Goal: Task Accomplishment & Management: Complete application form

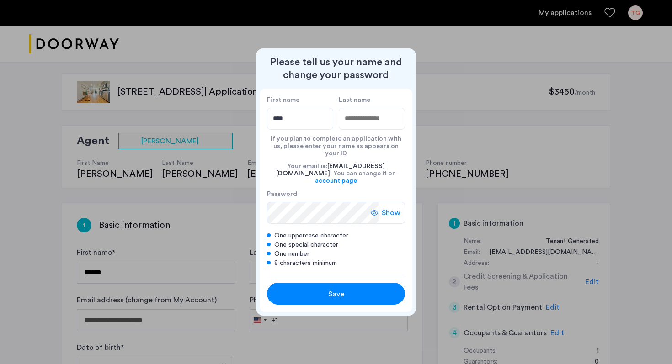
type input "****"
click at [393, 126] on input "Last name" at bounding box center [372, 119] width 66 height 22
type input "*******"
click at [378, 209] on icon at bounding box center [374, 212] width 7 height 7
click at [354, 293] on button "Save" at bounding box center [336, 294] width 138 height 22
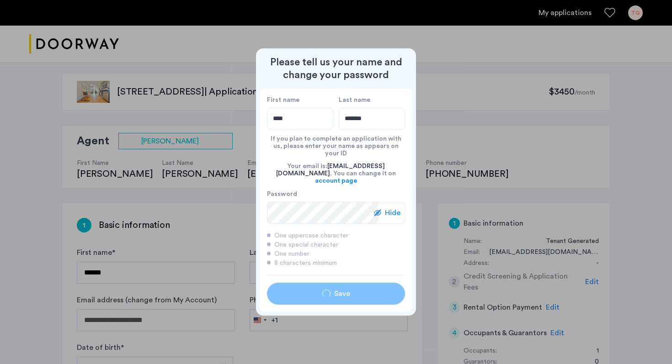
type input "****"
type input "*******"
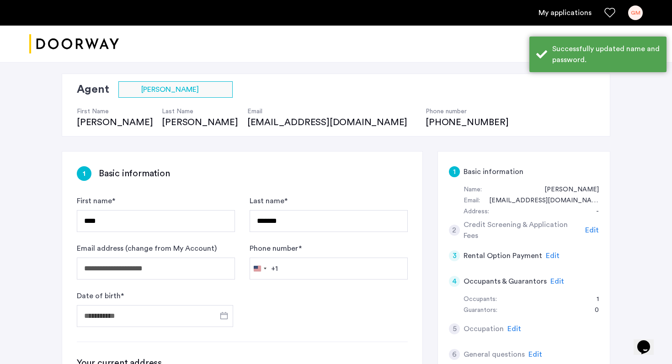
scroll to position [55, 0]
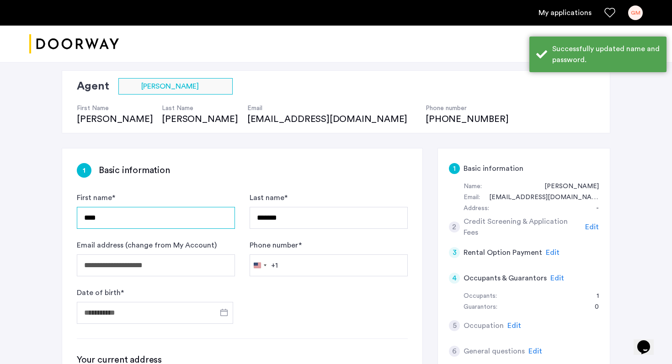
click at [181, 215] on input "****" at bounding box center [156, 218] width 158 height 22
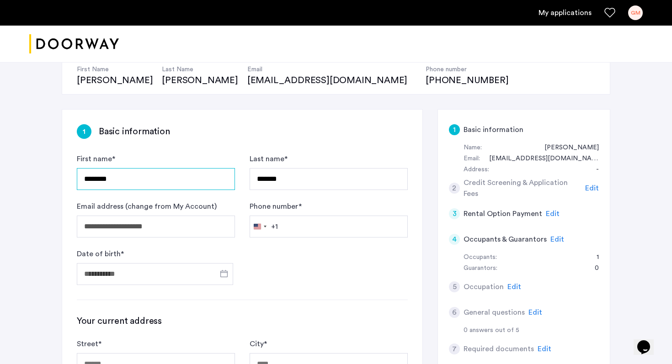
scroll to position [97, 0]
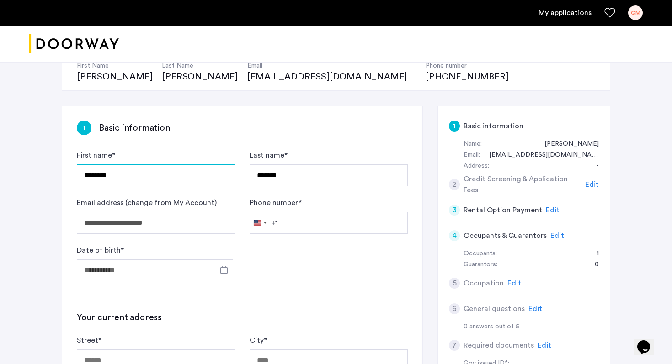
type input "********"
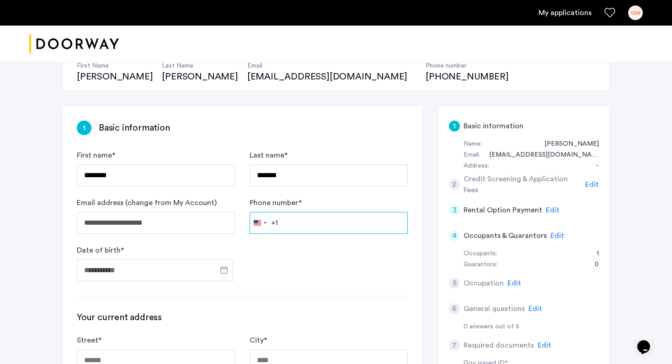
click at [338, 219] on input "Phone number *" at bounding box center [329, 223] width 158 height 22
type input "**********"
click at [326, 248] on form "**********" at bounding box center [242, 216] width 331 height 132
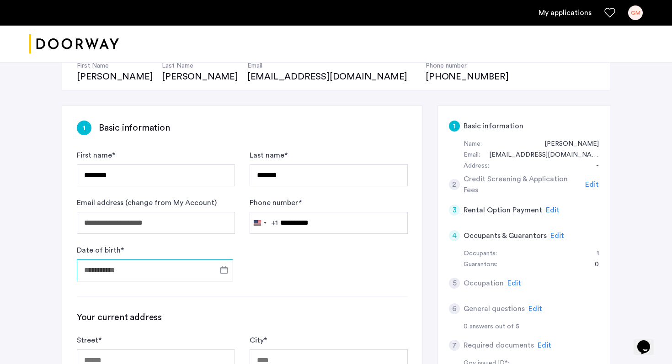
click at [177, 276] on input "Date of birth *" at bounding box center [155, 271] width 156 height 22
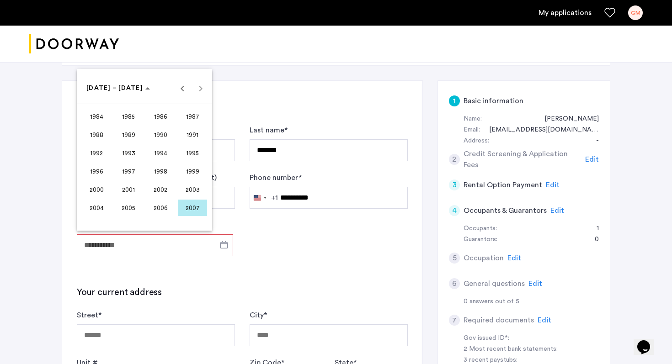
scroll to position [123, 0]
click at [257, 271] on div at bounding box center [336, 182] width 672 height 364
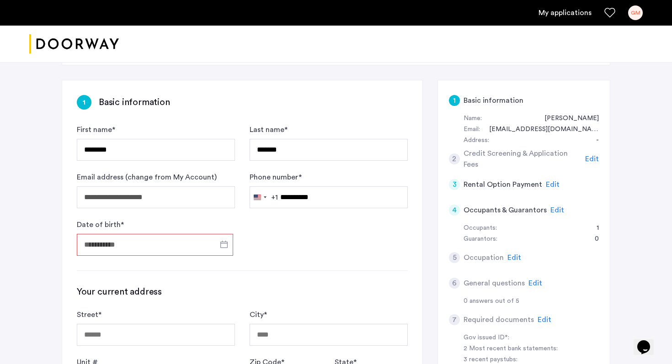
click at [182, 242] on input "Date of birth *" at bounding box center [155, 245] width 156 height 22
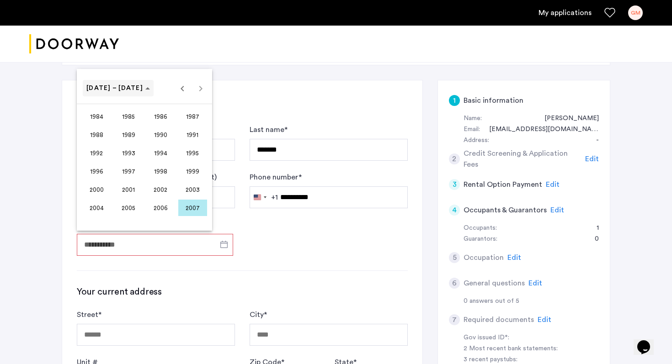
click at [129, 94] on span "Choose date" at bounding box center [118, 88] width 71 height 22
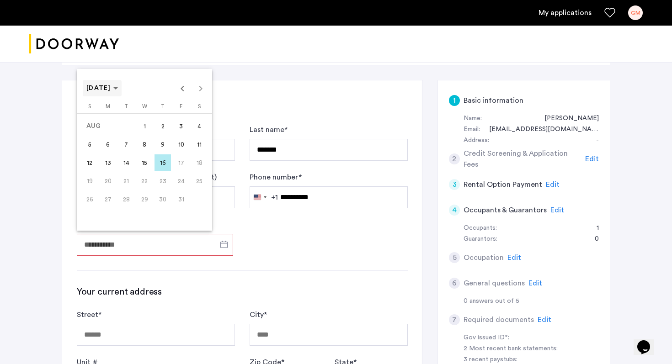
click at [118, 88] on icon "Choose month and year" at bounding box center [115, 88] width 5 height 2
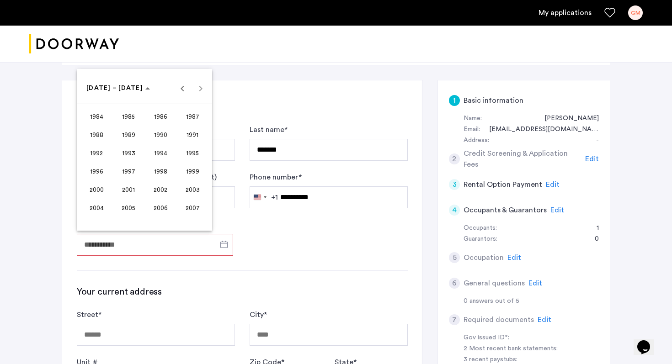
click at [191, 167] on span "1999" at bounding box center [192, 171] width 29 height 16
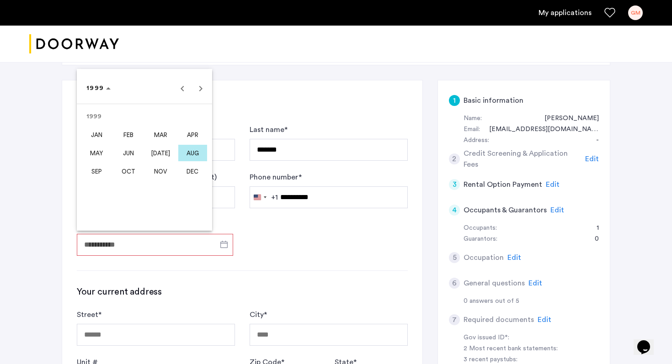
click at [101, 169] on span "SEP" at bounding box center [96, 171] width 29 height 16
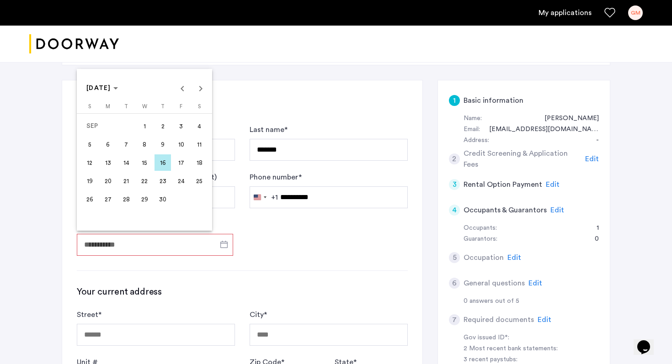
click at [143, 126] on span "1" at bounding box center [144, 126] width 16 height 16
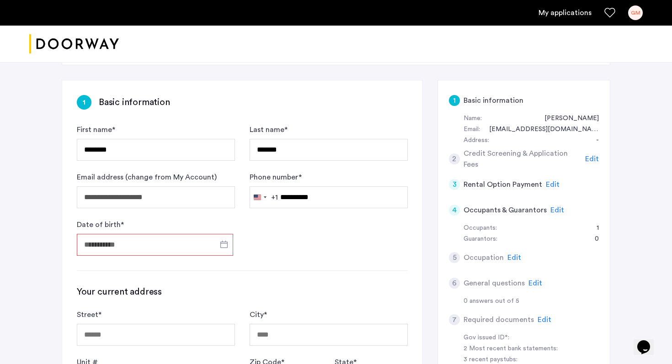
type input "**********"
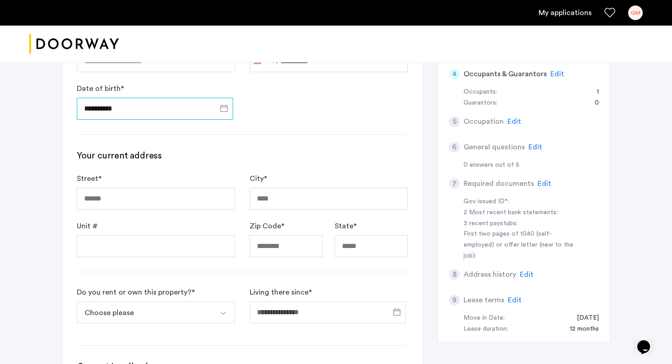
scroll to position [260, 0]
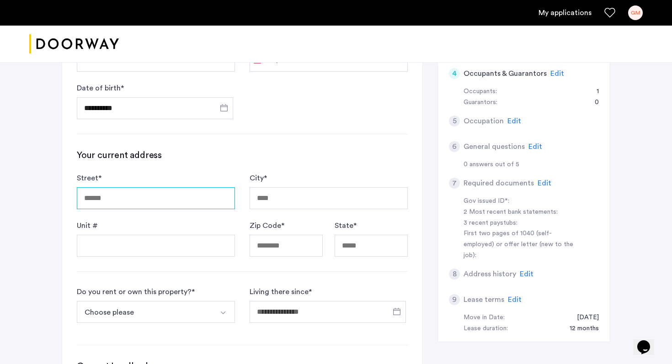
click at [165, 191] on input "Street *" at bounding box center [156, 198] width 158 height 22
type input "**********"
type input "********"
type input "*****"
type input "**"
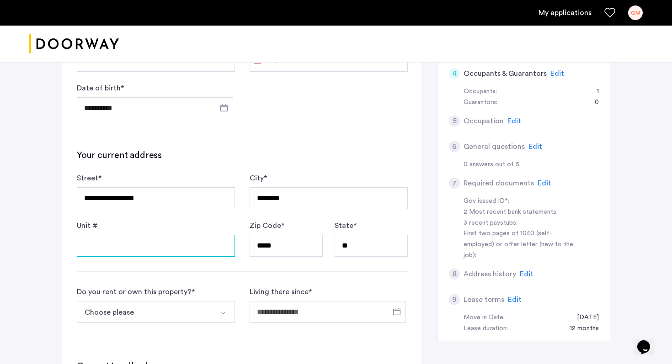
click at [160, 248] on input "Unit #" at bounding box center [156, 246] width 158 height 22
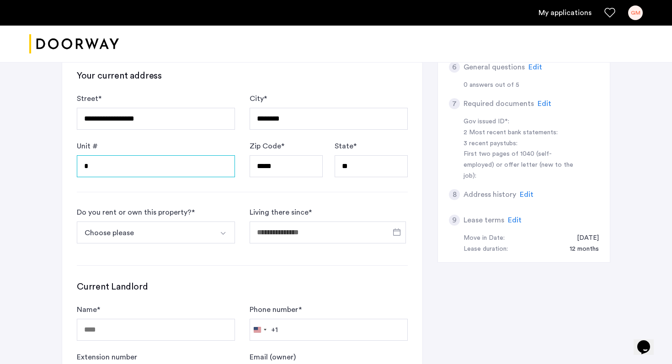
scroll to position [357, 0]
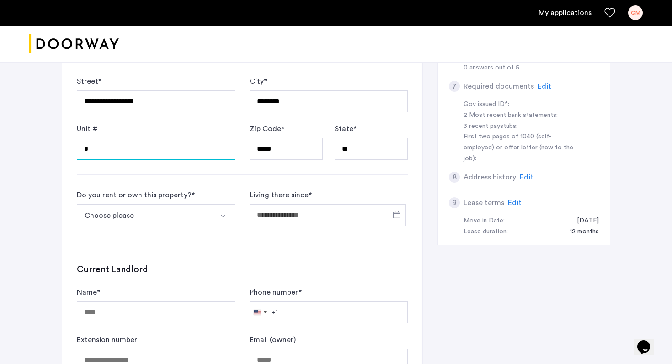
type input "*"
click at [175, 222] on button "Choose please" at bounding box center [145, 215] width 137 height 22
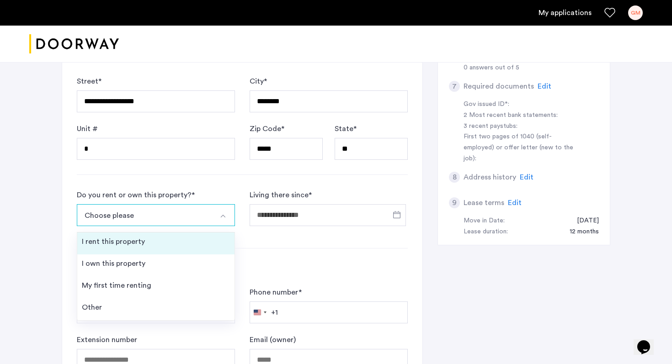
click at [169, 242] on li "I rent this property" at bounding box center [155, 244] width 157 height 22
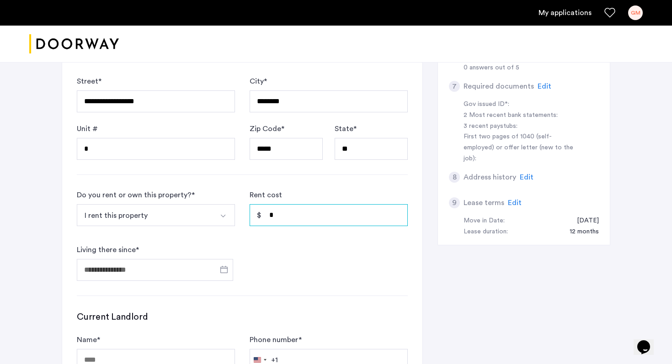
click at [294, 222] on input "*" at bounding box center [329, 215] width 158 height 22
click at [213, 274] on span "Open calendar" at bounding box center [224, 270] width 22 height 22
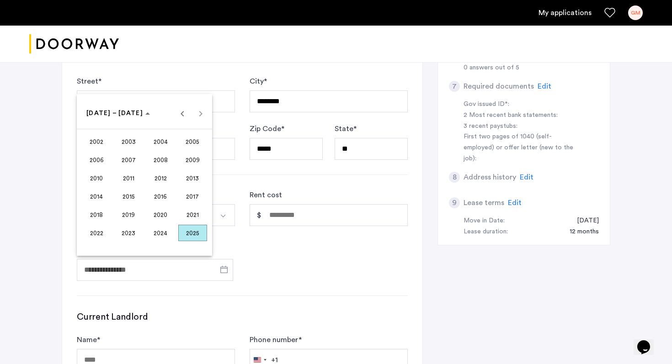
click at [137, 236] on span "2023" at bounding box center [128, 233] width 29 height 16
click at [102, 197] on span "SEP" at bounding box center [96, 196] width 29 height 16
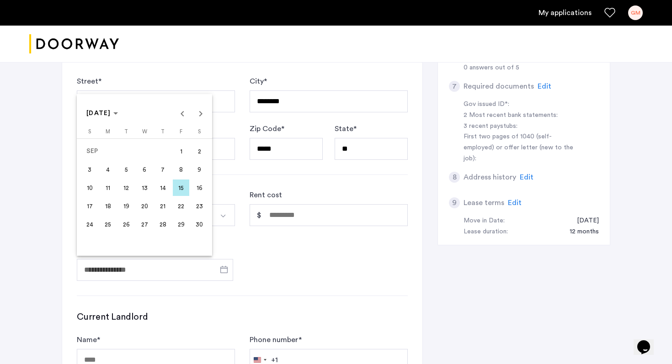
click at [289, 240] on div at bounding box center [336, 182] width 672 height 364
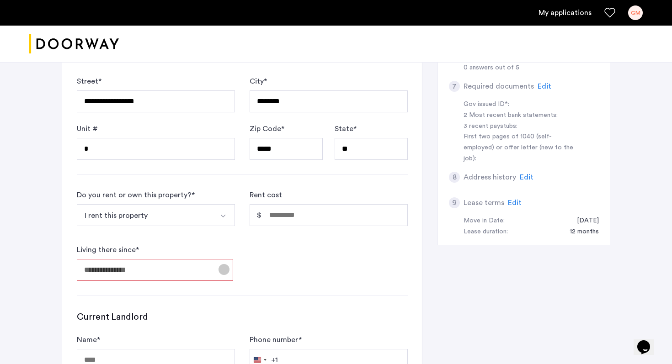
click at [218, 270] on span "Open calendar" at bounding box center [224, 270] width 22 height 22
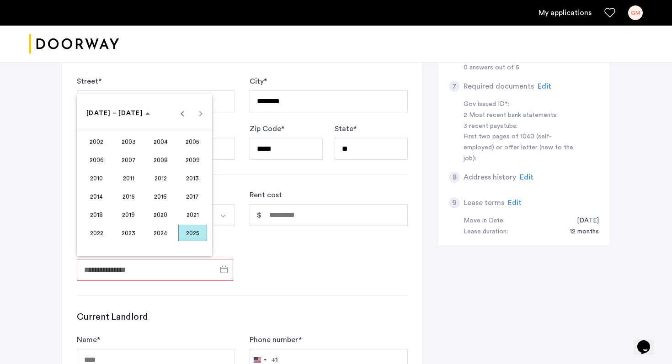
click at [134, 238] on span "2023" at bounding box center [128, 233] width 29 height 16
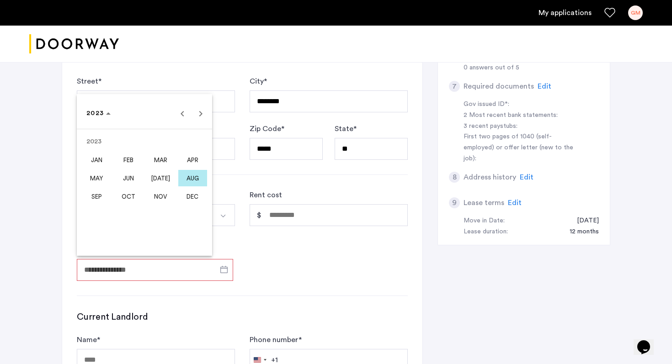
click at [98, 196] on span "SEP" at bounding box center [96, 196] width 29 height 16
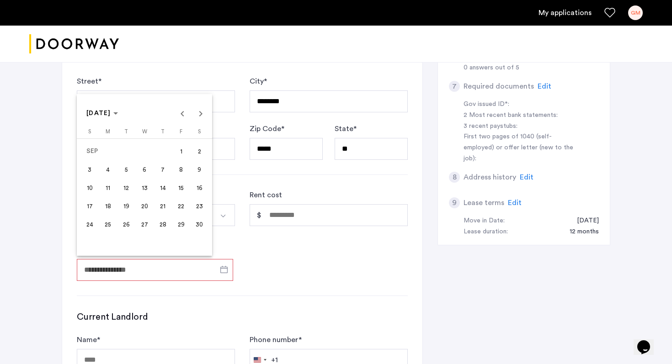
click at [184, 151] on span "1" at bounding box center [181, 151] width 16 height 16
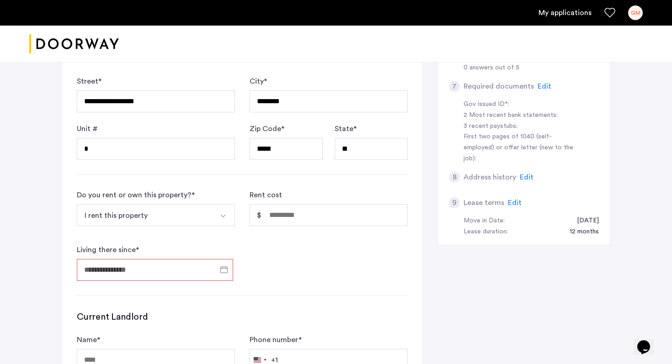
type input "**********"
click at [309, 211] on input "Rent cost" at bounding box center [329, 215] width 158 height 22
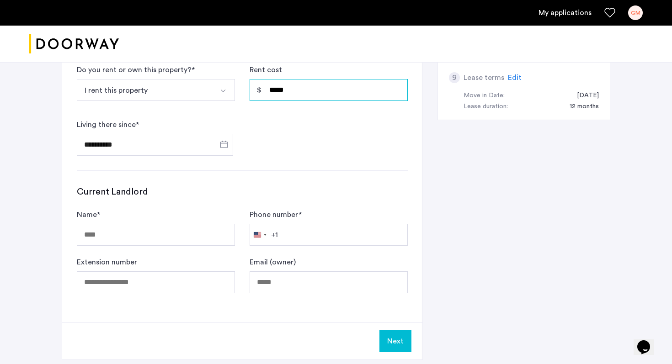
scroll to position [557, 0]
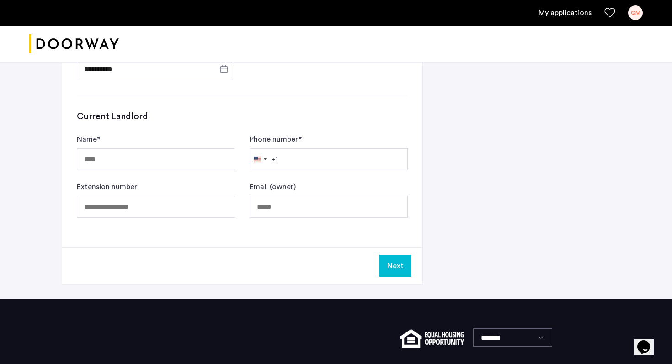
type input "*****"
click at [139, 161] on input "Name *" at bounding box center [156, 160] width 158 height 22
type input "**********"
click at [270, 206] on input "Email (owner)" at bounding box center [329, 207] width 158 height 22
click at [312, 151] on input "Phone number *" at bounding box center [329, 160] width 158 height 22
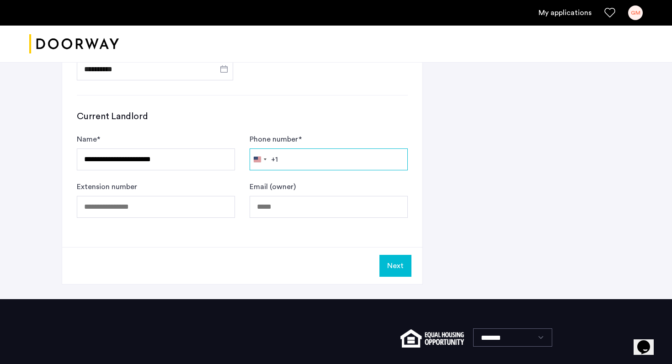
paste input "**********"
type input "**********"
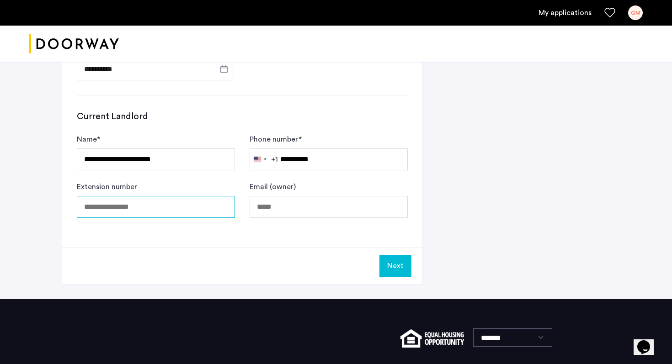
click at [213, 204] on input "Extension number" at bounding box center [156, 207] width 158 height 22
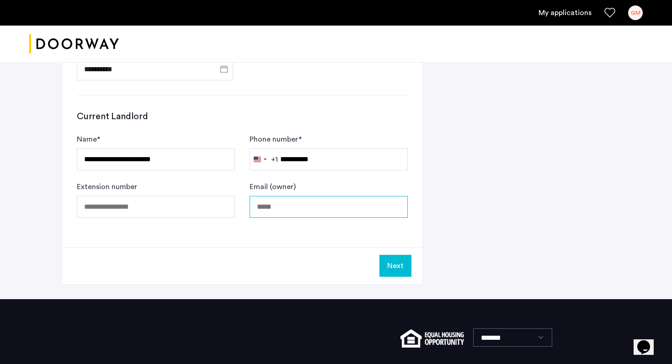
click at [323, 214] on input "Email (owner)" at bounding box center [329, 207] width 158 height 22
type input "**********"
click at [386, 264] on button "Next" at bounding box center [396, 266] width 32 height 22
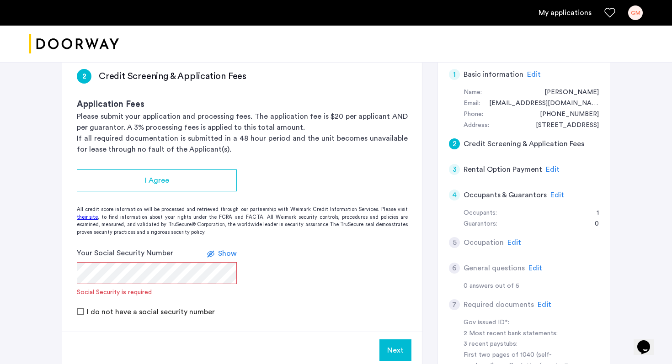
scroll to position [150, 0]
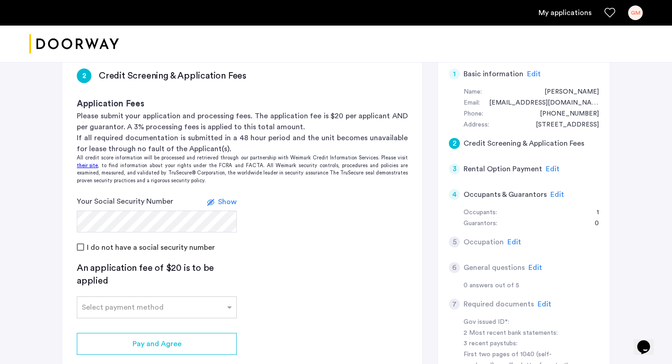
click at [228, 264] on div "An application fee of $20 is to be applied" at bounding box center [157, 275] width 160 height 26
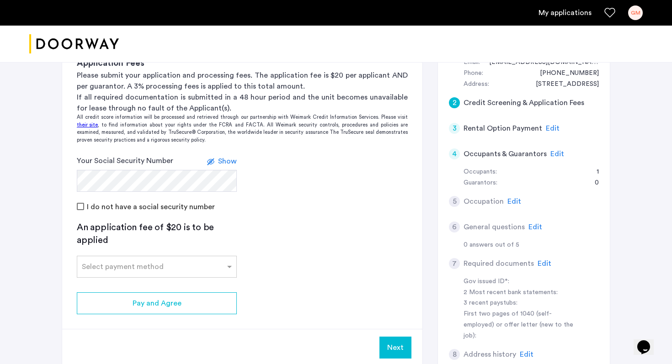
scroll to position [191, 0]
click at [227, 270] on span at bounding box center [230, 266] width 11 height 11
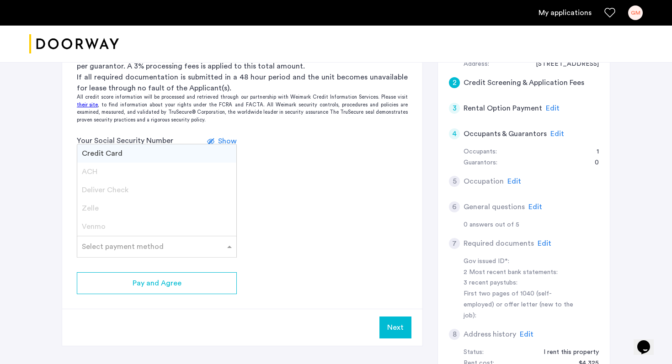
scroll to position [209, 0]
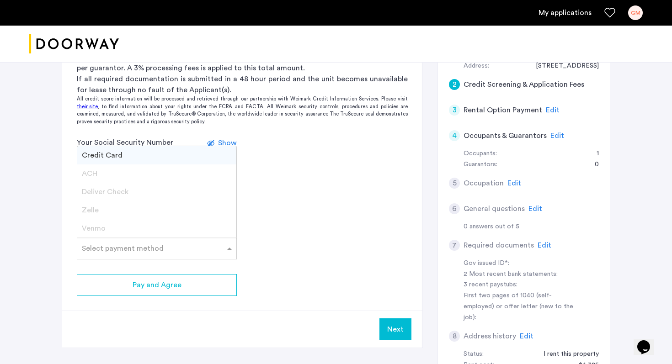
click at [280, 185] on div "I do not have a social security number" at bounding box center [242, 188] width 331 height 11
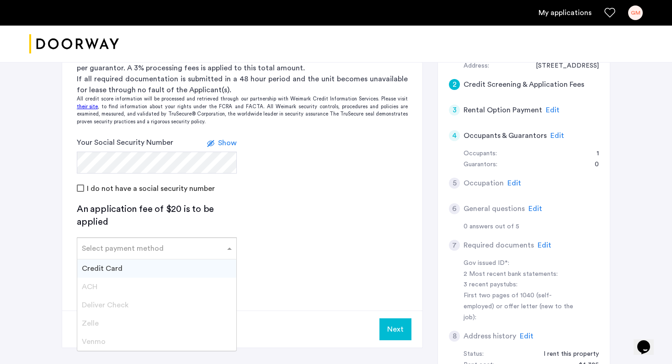
click at [225, 249] on span at bounding box center [230, 248] width 11 height 11
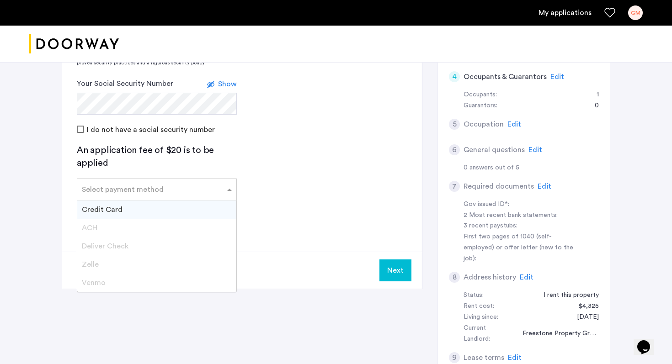
scroll to position [268, 0]
click at [119, 225] on div "ACH" at bounding box center [156, 228] width 159 height 18
click at [118, 246] on span "Deliver Check" at bounding box center [105, 245] width 47 height 7
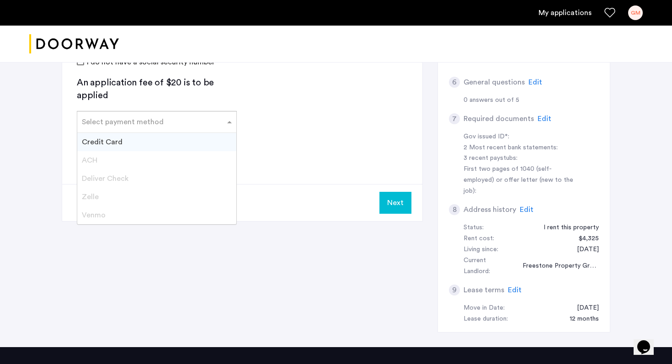
click at [283, 129] on app-credit-screening "2 Credit Screening & Application Fees Application Fees Please submit your appli…" at bounding box center [242, 44] width 360 height 353
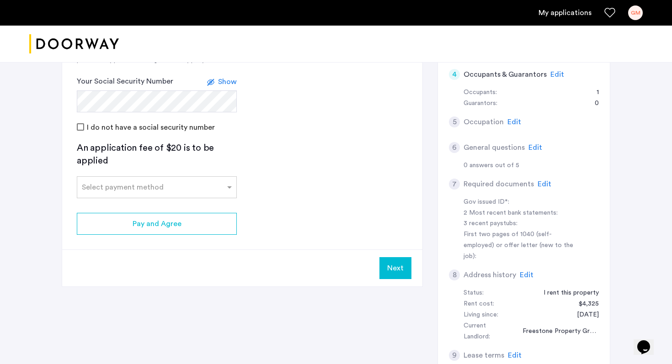
scroll to position [267, 0]
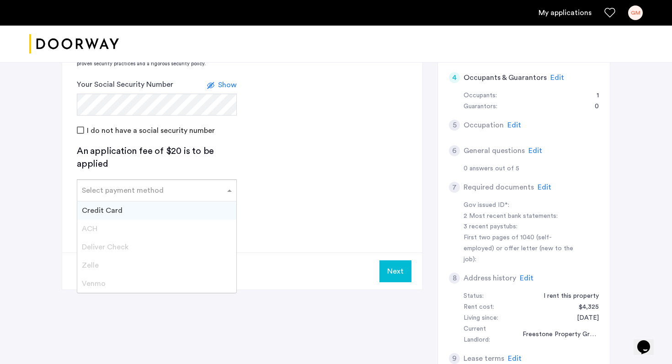
click at [229, 185] on span at bounding box center [230, 190] width 11 height 11
click at [202, 206] on div "Credit Card" at bounding box center [156, 211] width 159 height 18
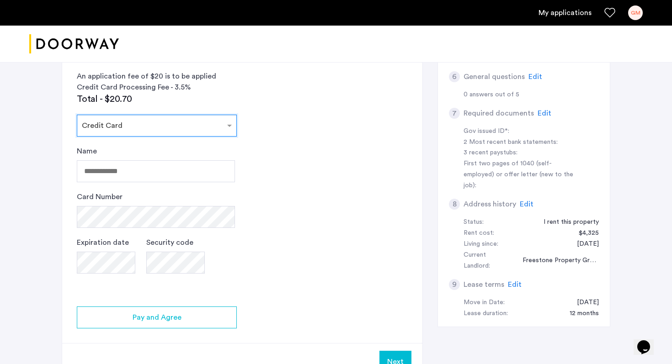
scroll to position [346, 0]
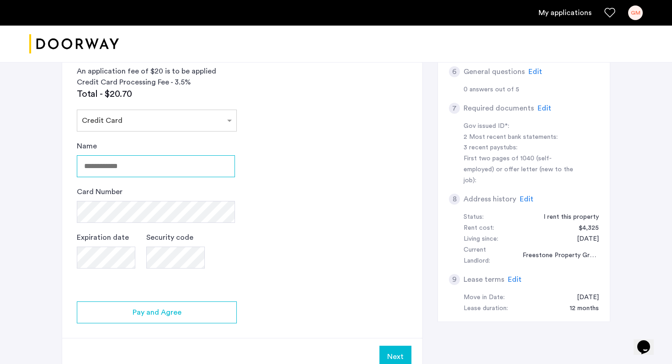
click at [175, 173] on input "Name" at bounding box center [156, 166] width 158 height 22
type input "**********"
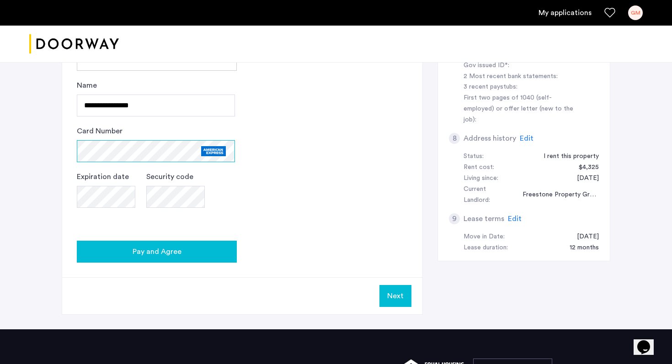
scroll to position [415, 0]
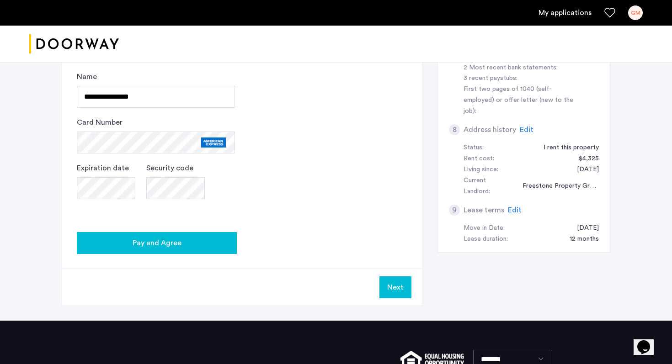
click at [208, 245] on div "Pay and Agree" at bounding box center [156, 243] width 145 height 11
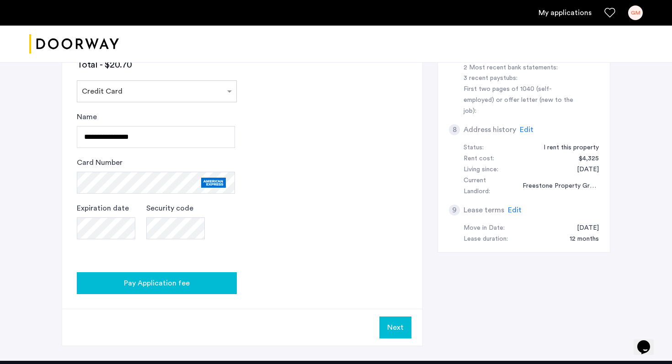
scroll to position [0, 0]
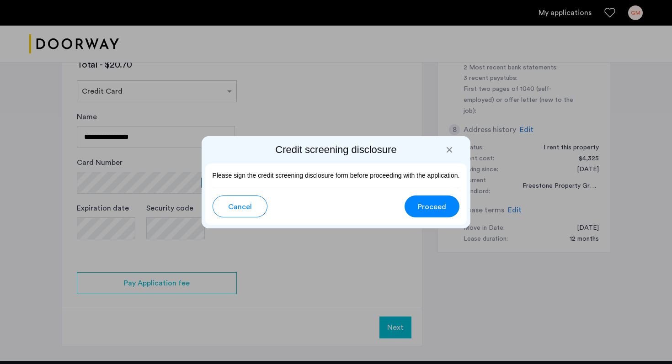
click at [436, 207] on span "Proceed" at bounding box center [432, 207] width 28 height 11
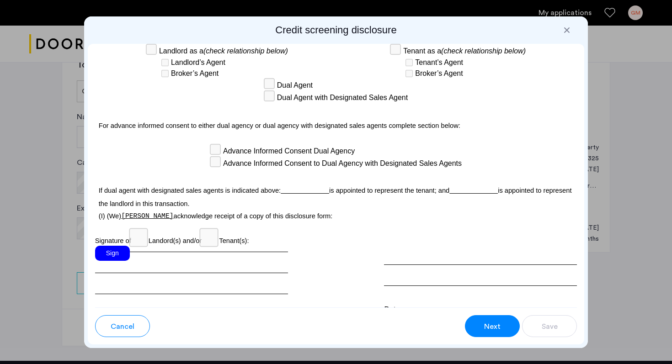
scroll to position [2649, 0]
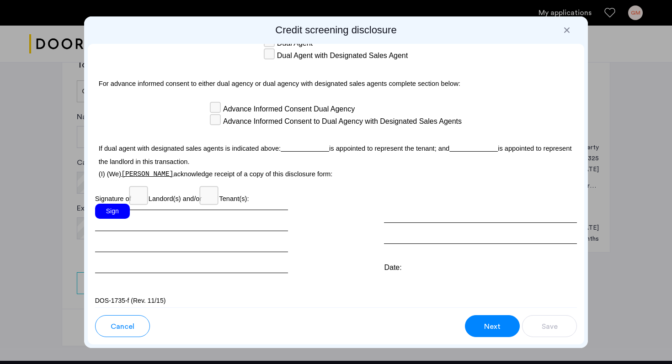
click at [121, 208] on div "Sign" at bounding box center [112, 211] width 35 height 15
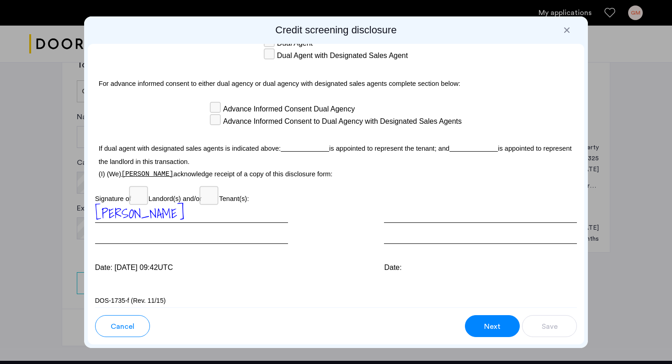
click at [493, 325] on span "Next" at bounding box center [492, 326] width 16 height 11
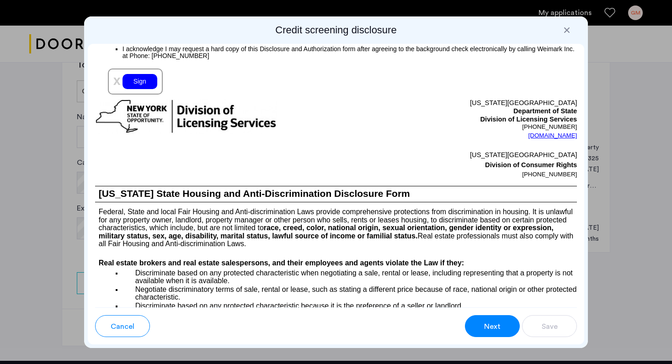
scroll to position [1086, 0]
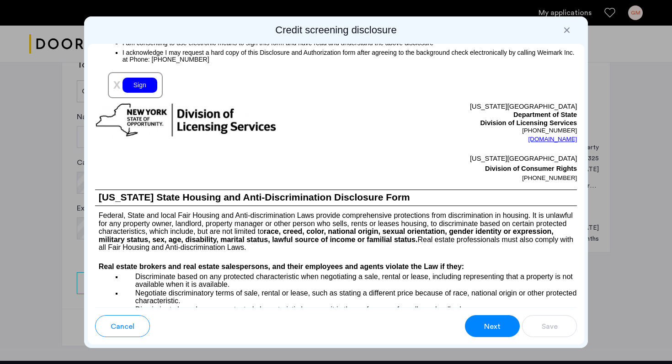
click at [149, 93] on div "Sign" at bounding box center [140, 85] width 35 height 15
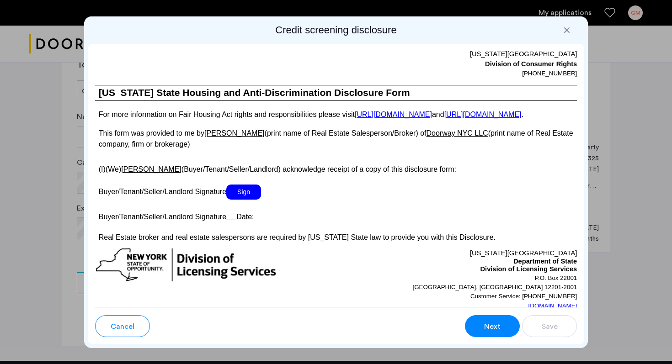
scroll to position [1616, 0]
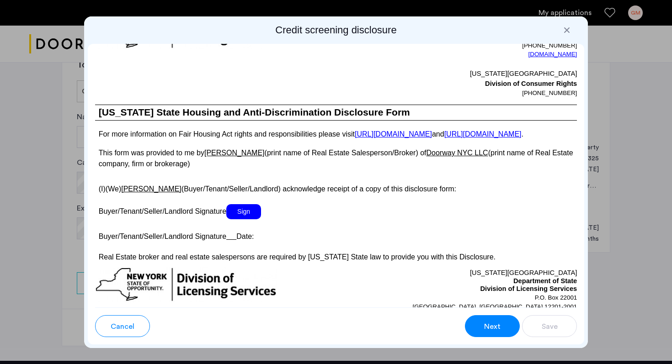
click at [253, 220] on span "Sign" at bounding box center [243, 211] width 35 height 15
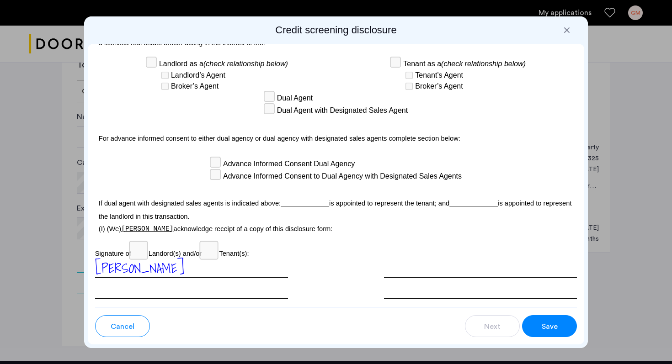
scroll to position [2671, 0]
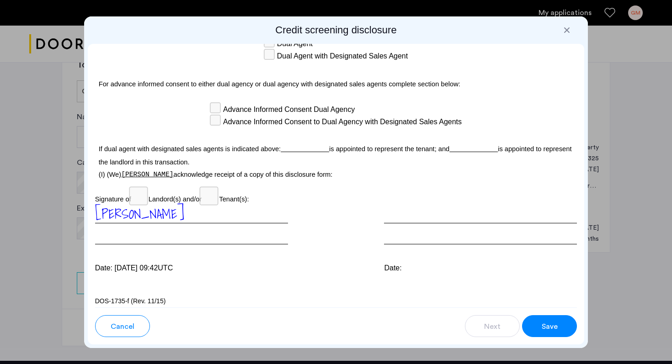
click at [543, 324] on span "Save" at bounding box center [550, 326] width 16 height 11
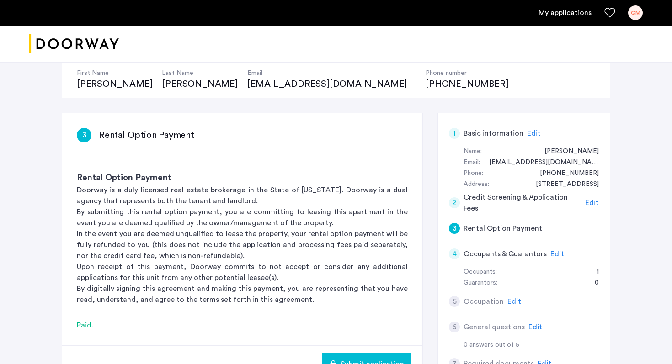
scroll to position [135, 0]
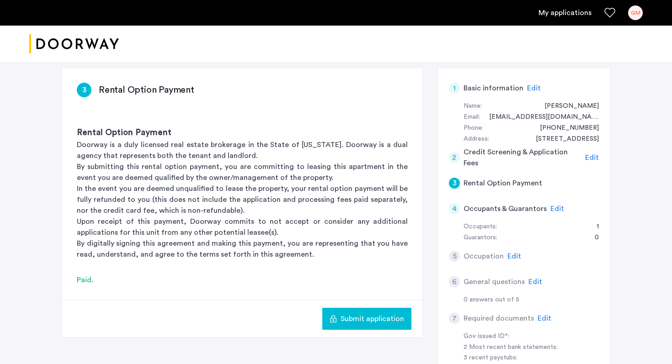
click at [457, 211] on div "4" at bounding box center [454, 209] width 11 height 11
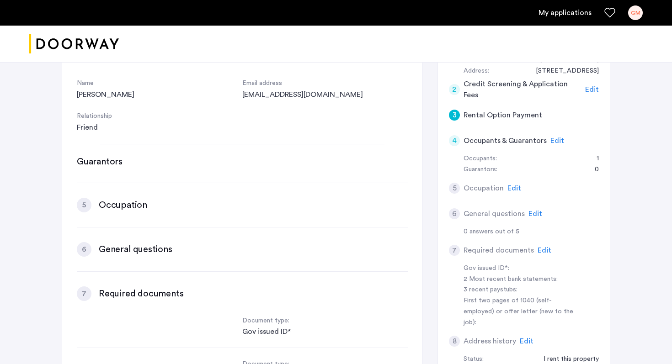
scroll to position [429, 0]
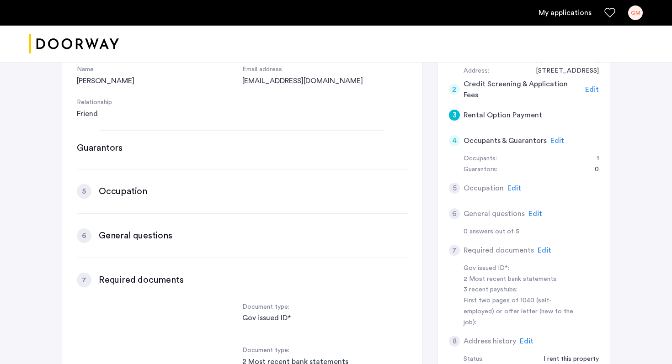
click at [456, 189] on div "5" at bounding box center [454, 188] width 11 height 11
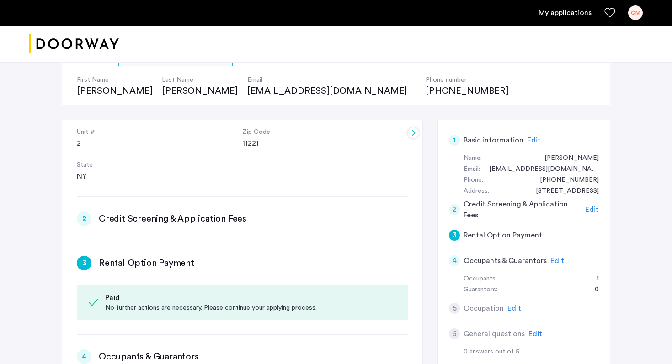
scroll to position [151, 0]
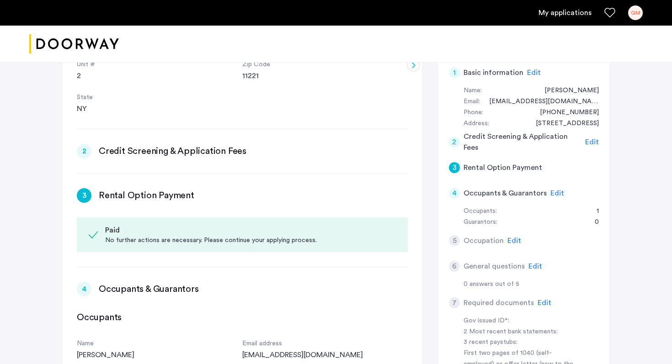
click at [557, 196] on span "Edit" at bounding box center [558, 193] width 14 height 7
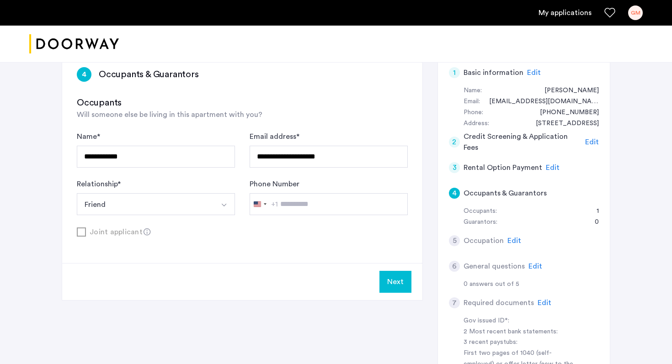
scroll to position [159, 0]
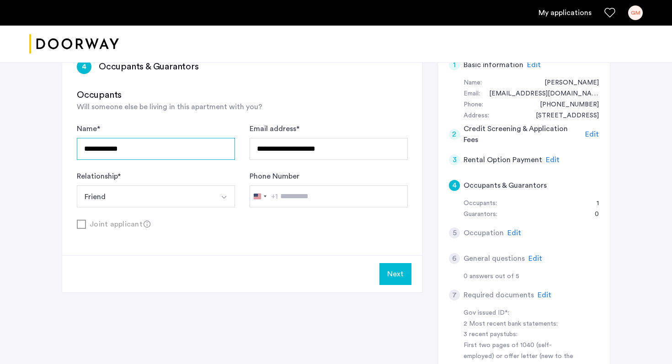
click at [101, 150] on input "**********" at bounding box center [156, 149] width 158 height 22
type input "**********"
click at [400, 280] on button "Next" at bounding box center [396, 274] width 32 height 22
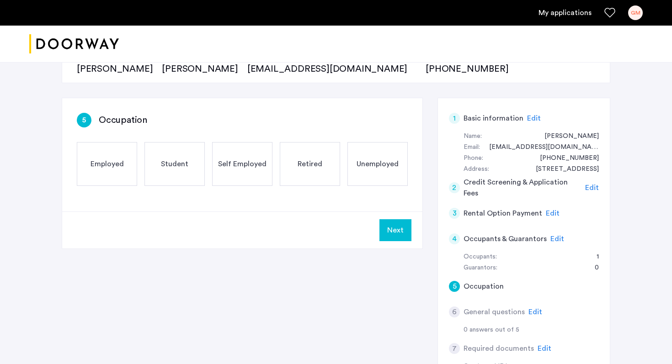
scroll to position [139, 0]
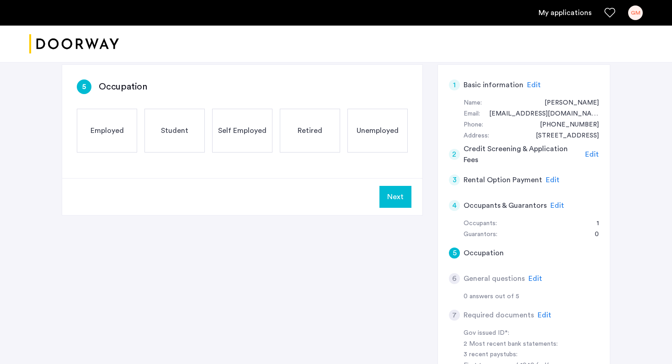
click at [132, 146] on div "Employed" at bounding box center [107, 131] width 60 height 44
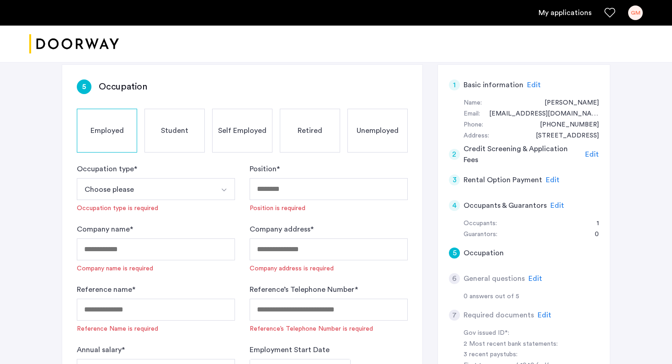
click at [171, 193] on button "Choose please" at bounding box center [145, 189] width 137 height 22
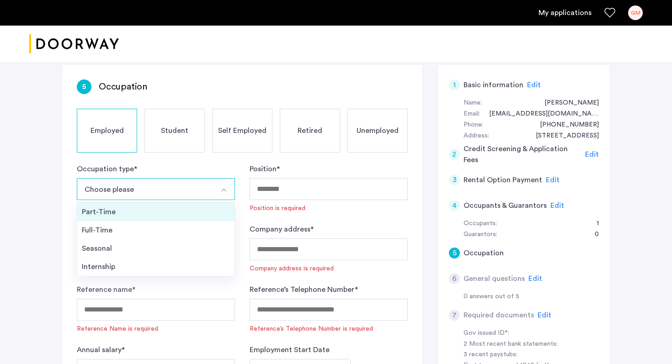
click at [161, 216] on div "Part-Time" at bounding box center [156, 212] width 148 height 11
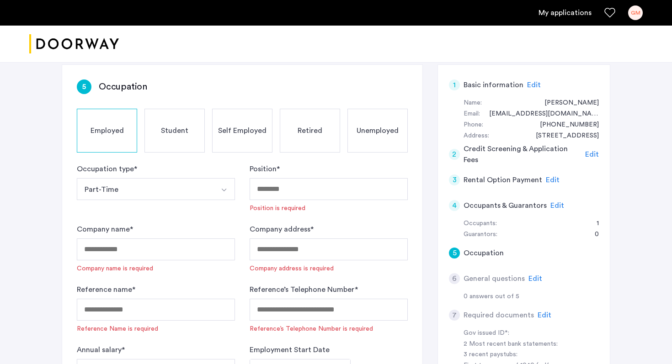
click at [171, 189] on button "Part-Time" at bounding box center [145, 189] width 137 height 22
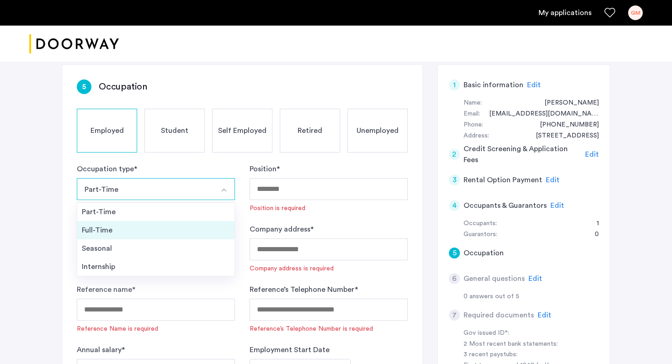
click at [152, 226] on div "Full-Time" at bounding box center [156, 230] width 148 height 11
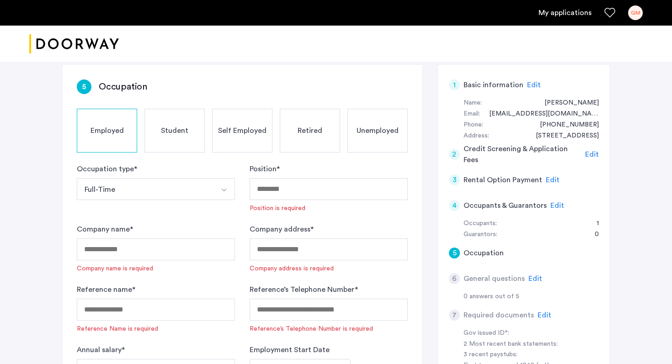
scroll to position [199, 0]
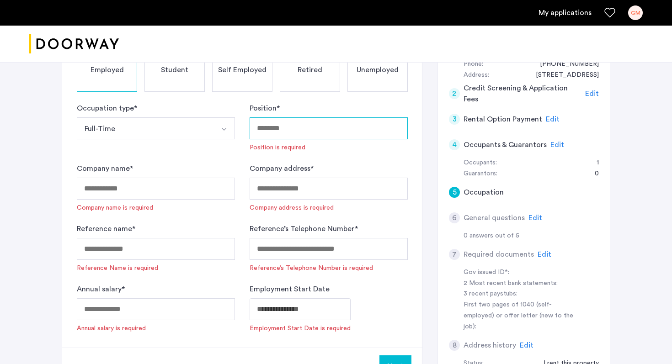
click at [292, 131] on input "Position *" at bounding box center [329, 129] width 158 height 22
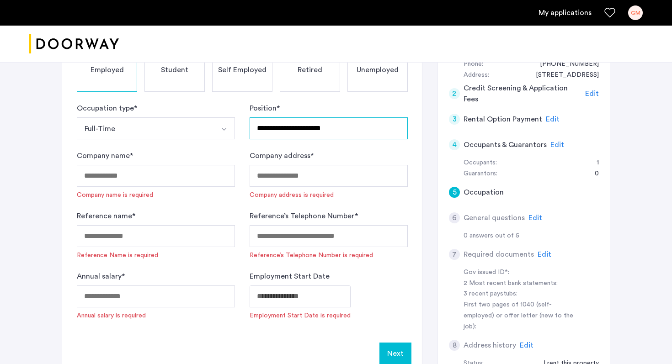
type input "**********"
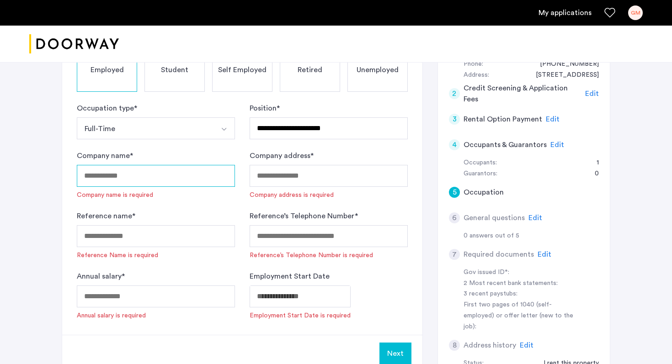
click at [203, 168] on input "Company name *" at bounding box center [156, 176] width 158 height 22
type input "**********"
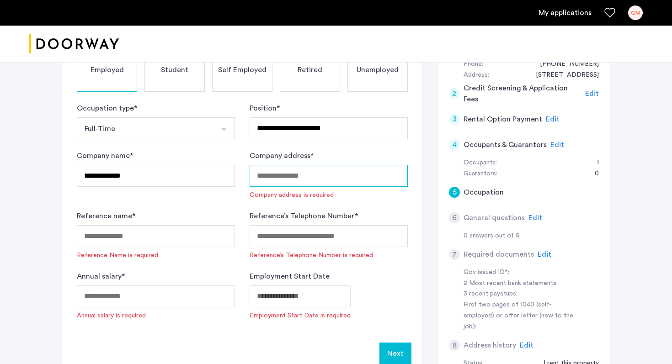
click at [302, 176] on input "Company address *" at bounding box center [329, 176] width 158 height 22
paste input "**********"
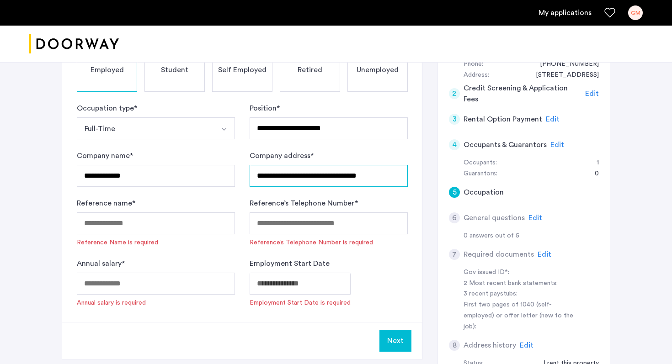
type input "**********"
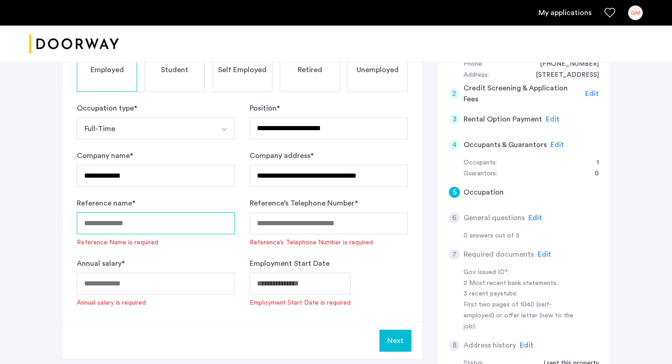
click at [156, 219] on input "Reference name *" at bounding box center [156, 224] width 158 height 22
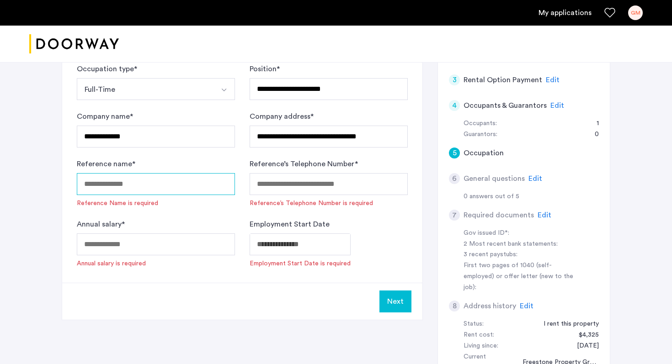
scroll to position [240, 0]
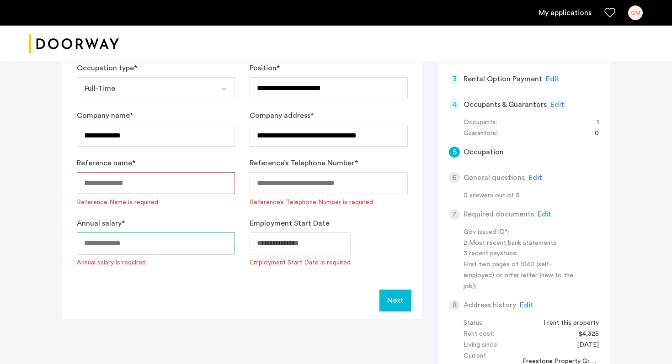
click at [187, 237] on input "Annual salary *" at bounding box center [156, 244] width 158 height 22
type input "*****"
click at [195, 185] on input "Reference name *" at bounding box center [156, 183] width 158 height 22
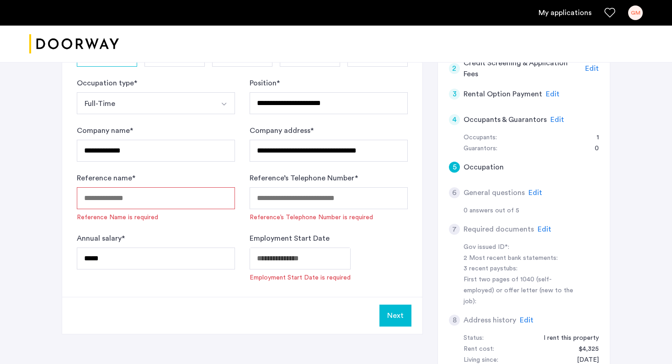
scroll to position [223, 0]
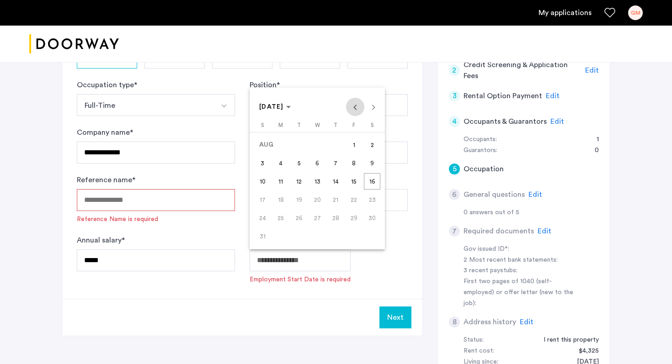
click at [354, 108] on span "Previous month" at bounding box center [355, 107] width 18 height 18
click at [280, 216] on span "21" at bounding box center [281, 218] width 16 height 16
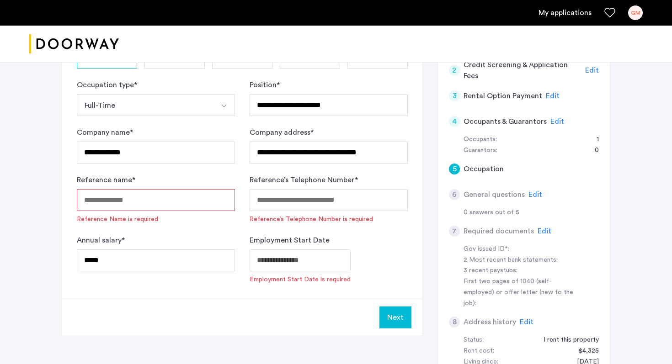
type input "**********"
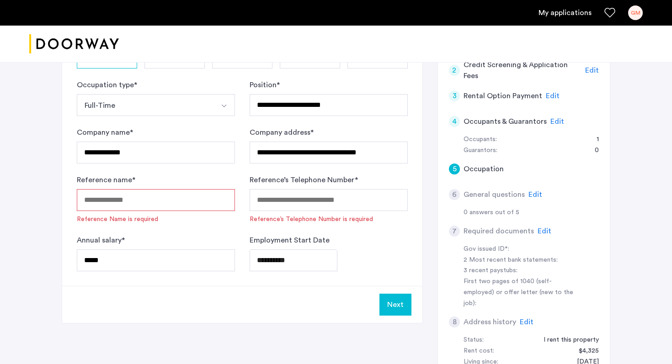
click at [206, 203] on input "Reference name *" at bounding box center [156, 200] width 158 height 22
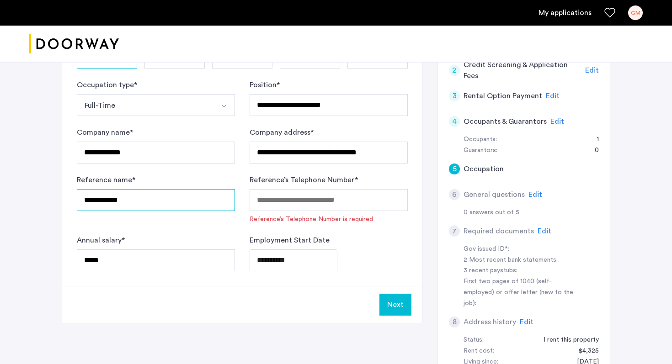
type input "**********"
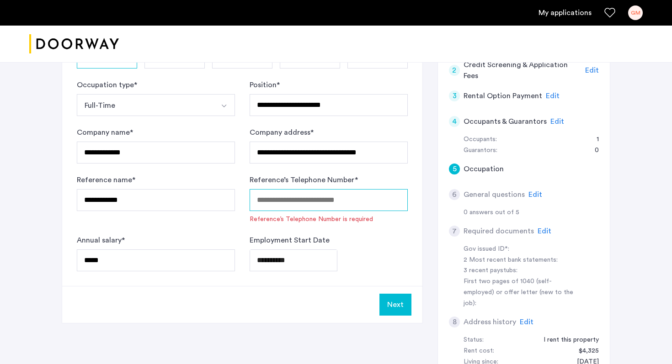
click at [326, 204] on input "Reference’s Telephone Number *" at bounding box center [329, 200] width 158 height 22
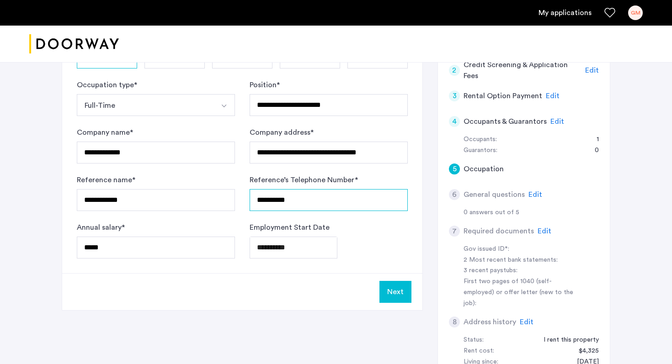
type input "**********"
click at [388, 293] on button "Next" at bounding box center [396, 292] width 32 height 22
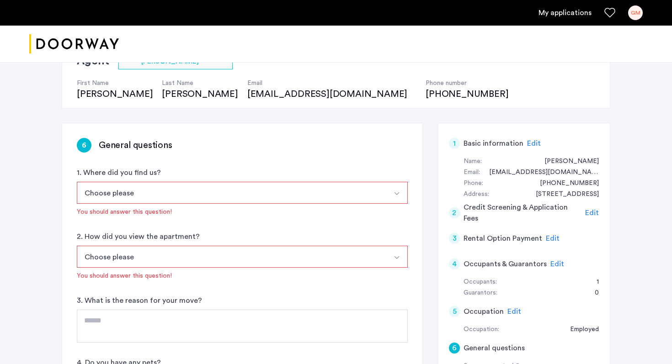
scroll to position [118, 0]
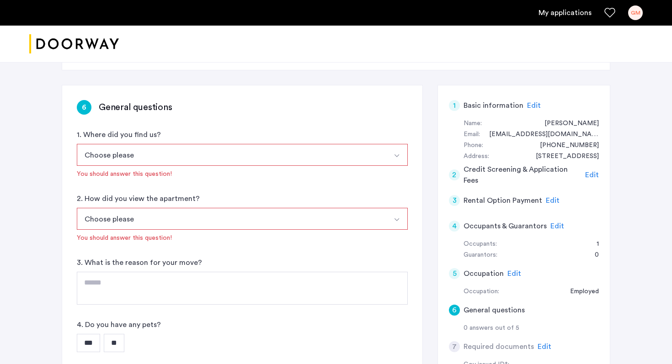
click at [313, 158] on button "Choose please" at bounding box center [232, 155] width 310 height 22
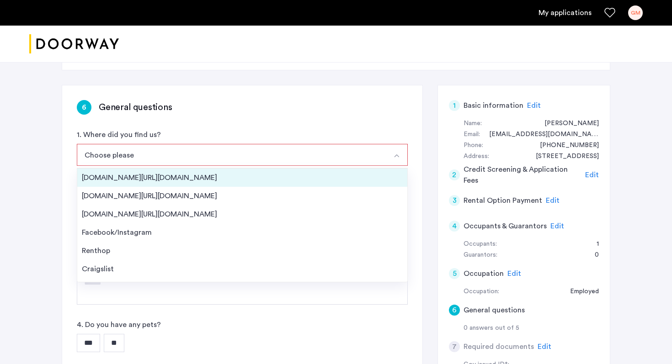
click at [284, 182] on div "[DOMAIN_NAME][URL][DOMAIN_NAME]" at bounding box center [242, 177] width 321 height 11
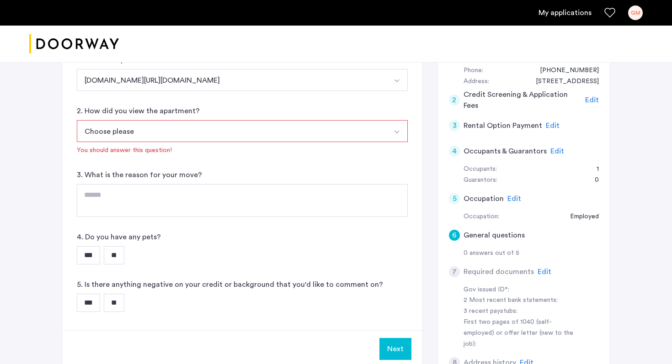
scroll to position [220, 0]
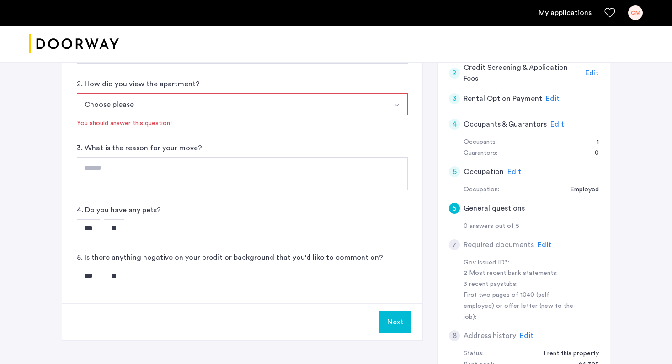
click at [272, 107] on button "Choose please" at bounding box center [232, 104] width 310 height 22
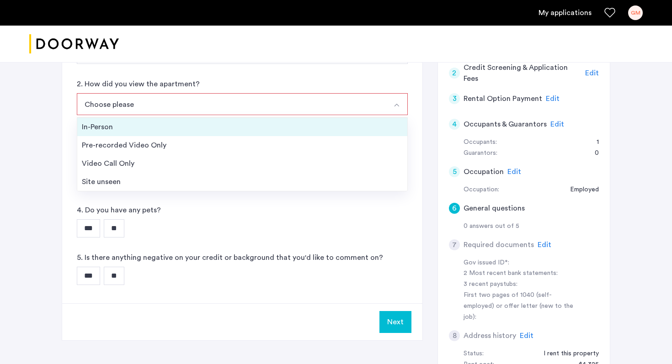
click at [260, 122] on div "In-Person" at bounding box center [242, 127] width 321 height 11
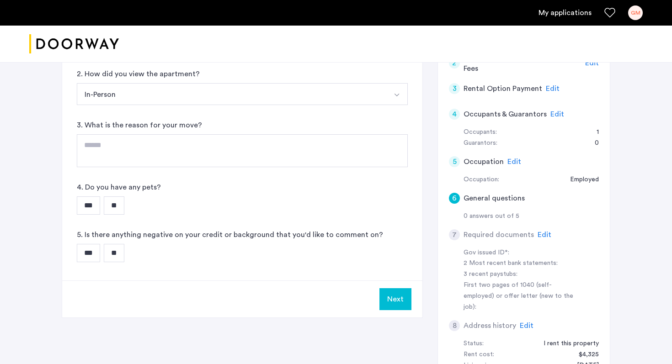
scroll to position [232, 0]
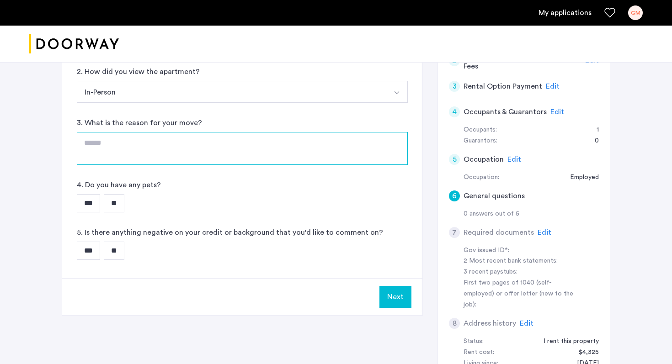
click at [253, 146] on textarea at bounding box center [242, 148] width 331 height 33
type textarea "**********"
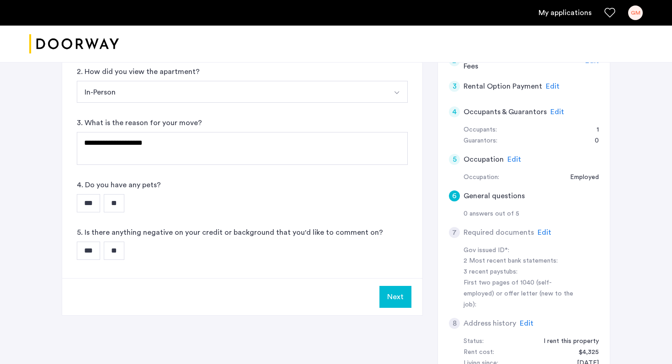
click at [117, 250] on input "**" at bounding box center [114, 251] width 21 height 18
click at [92, 206] on input "***" at bounding box center [88, 203] width 23 height 18
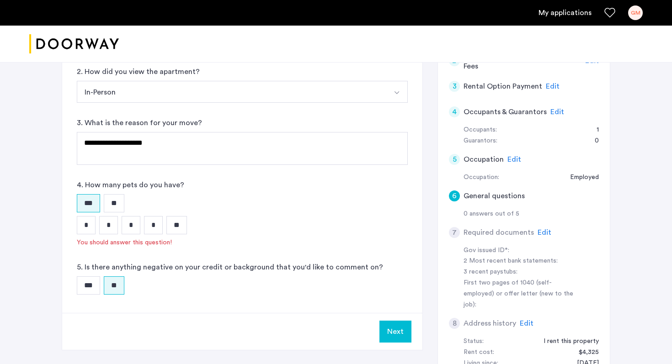
click at [89, 226] on input "*" at bounding box center [86, 225] width 19 height 18
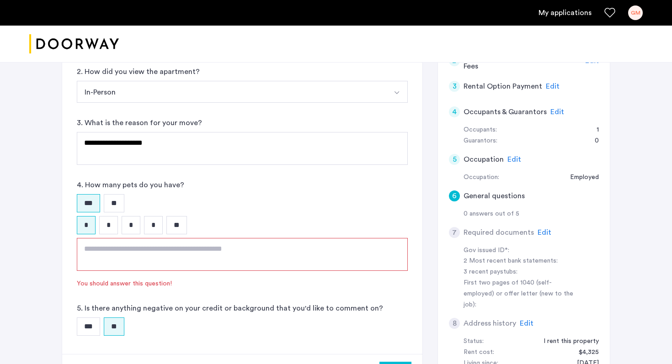
click at [134, 246] on textarea at bounding box center [242, 254] width 331 height 33
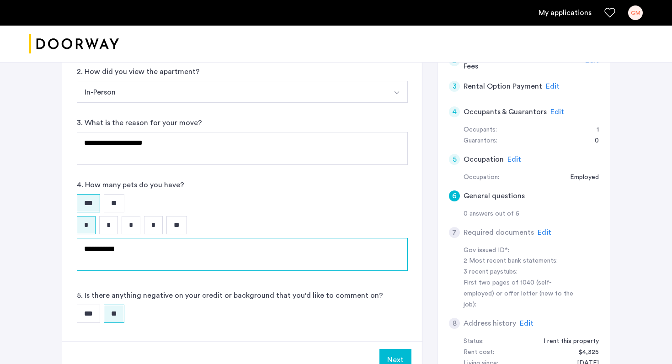
click at [108, 247] on textarea "**********" at bounding box center [242, 254] width 331 height 33
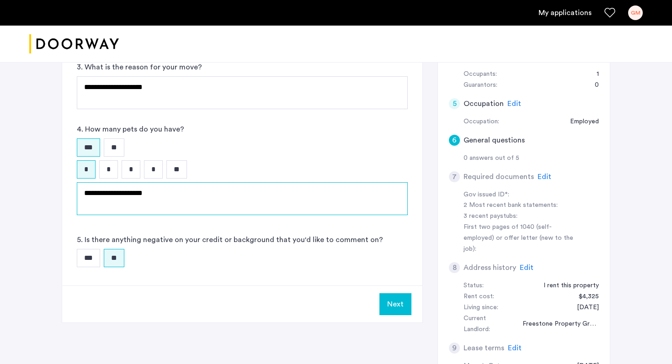
scroll to position [288, 0]
type textarea "**********"
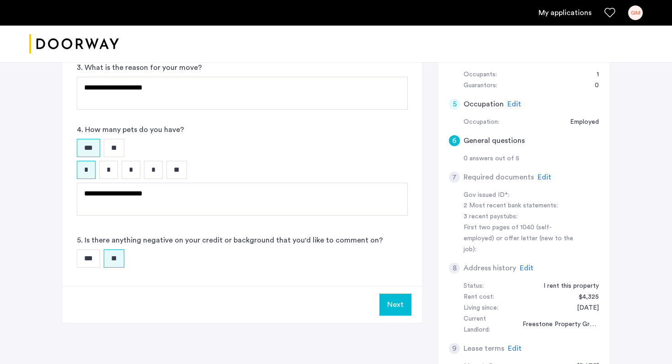
click at [400, 303] on button "Next" at bounding box center [396, 305] width 32 height 22
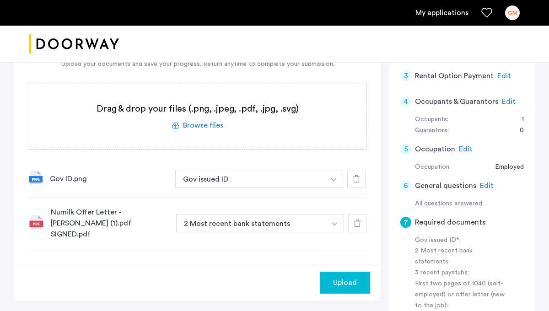
scroll to position [236, 0]
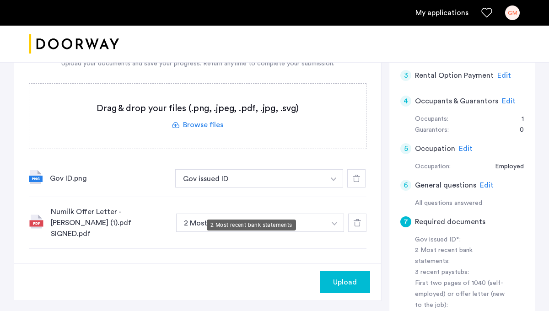
click at [320, 214] on button "2 Most recent bank statements" at bounding box center [251, 223] width 150 height 18
click at [338, 187] on button "button" at bounding box center [333, 178] width 19 height 18
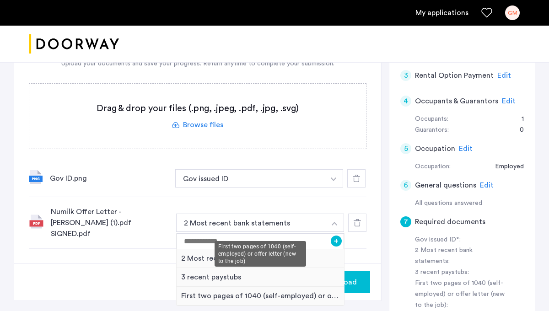
click at [261, 287] on div "First two pages of 1040 (self-employed) or offer letter (new to the job)" at bounding box center [260, 296] width 167 height 19
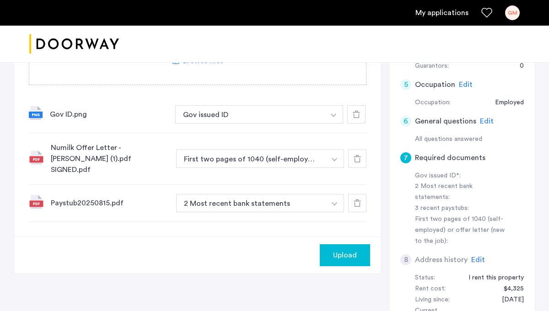
scroll to position [301, 0]
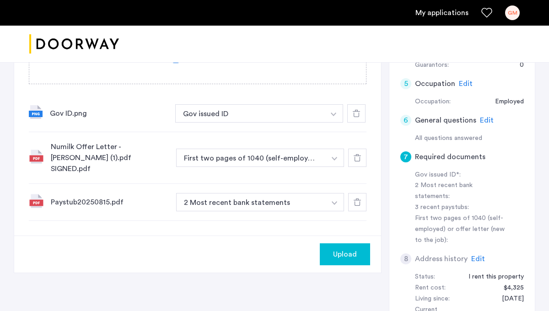
click at [337, 123] on button "button" at bounding box center [333, 113] width 19 height 18
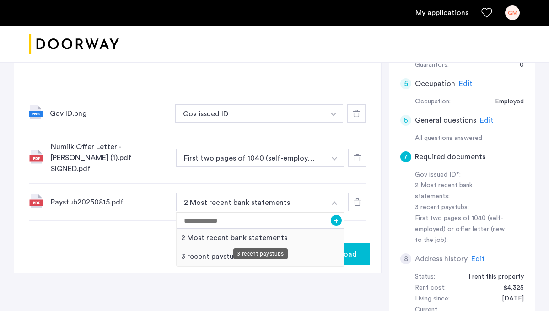
click at [241, 247] on div "3 recent paystubs" at bounding box center [260, 256] width 167 height 19
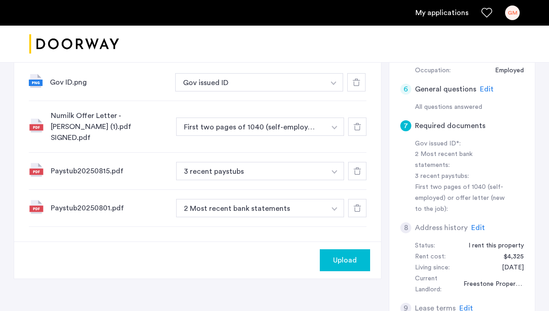
scroll to position [333, 0]
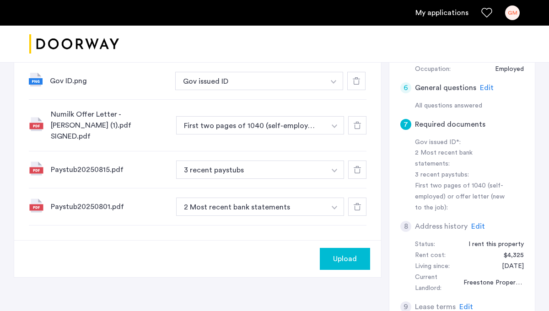
click at [333, 84] on img "button" at bounding box center [333, 82] width 5 height 4
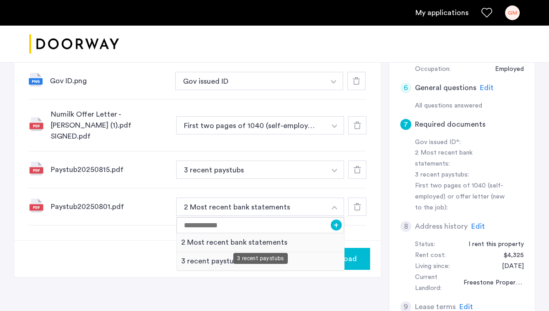
click at [201, 252] on div "3 recent paystubs" at bounding box center [260, 261] width 167 height 19
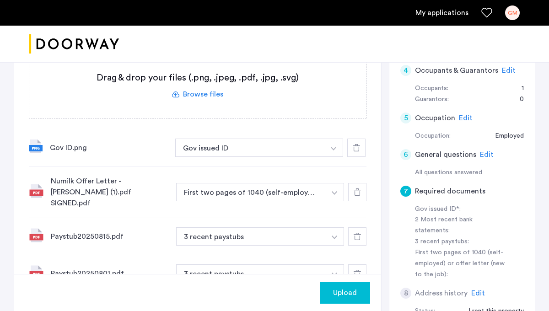
scroll to position [376, 0]
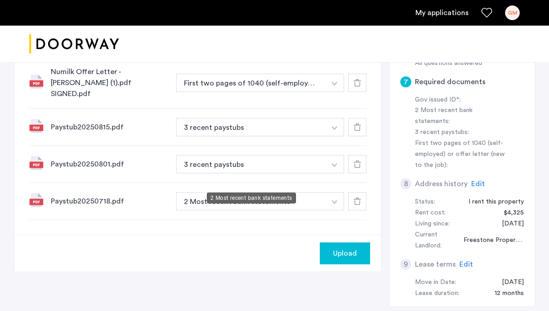
click at [323, 192] on button "2 Most recent bank statements" at bounding box center [251, 201] width 150 height 18
click at [332, 48] on button "button" at bounding box center [333, 38] width 19 height 18
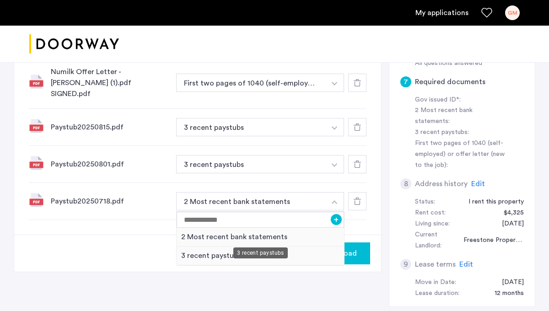
click at [274, 246] on div "3 recent paystubs" at bounding box center [260, 255] width 167 height 19
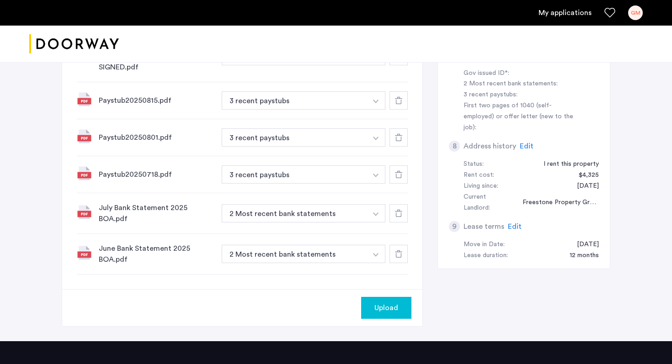
scroll to position [406, 0]
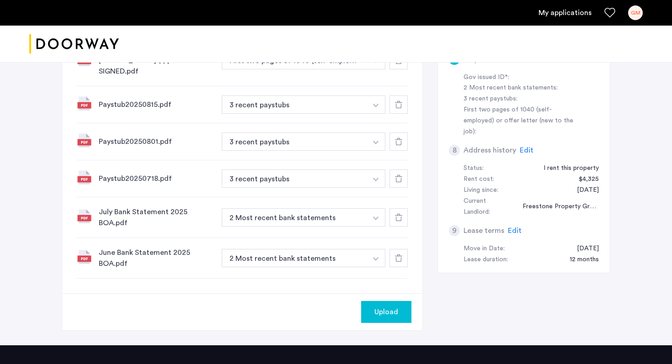
click at [385, 307] on span "Upload" at bounding box center [387, 312] width 24 height 11
click at [396, 305] on button "Next" at bounding box center [396, 312] width 32 height 22
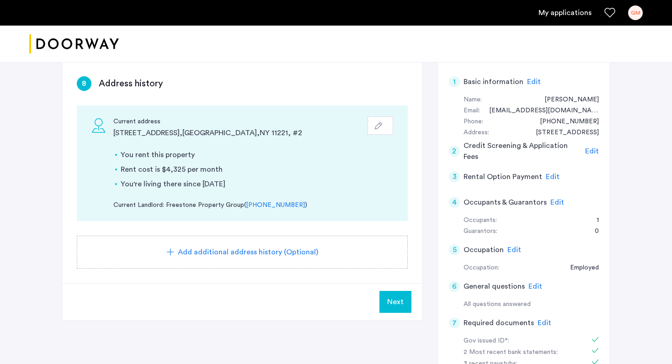
scroll to position [144, 0]
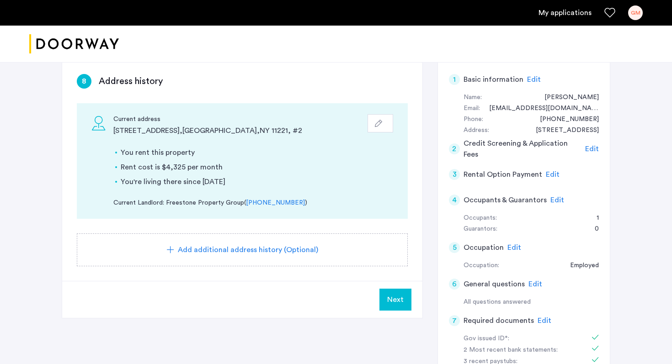
click at [398, 300] on span "Next" at bounding box center [395, 300] width 16 height 11
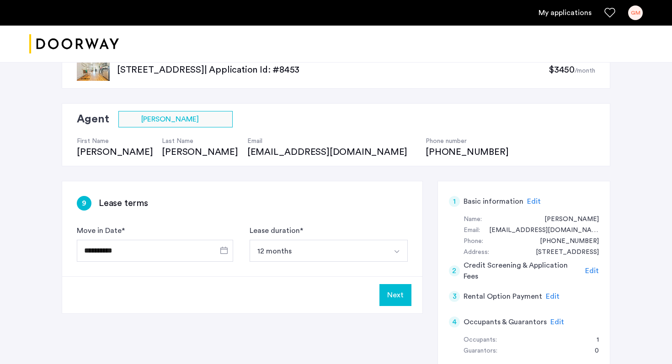
scroll to position [21, 0]
click at [384, 253] on button "12 months" at bounding box center [318, 252] width 137 height 22
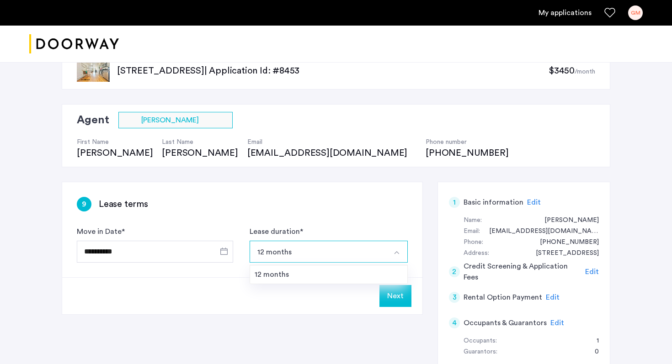
click at [384, 253] on button "12 months" at bounding box center [318, 252] width 137 height 22
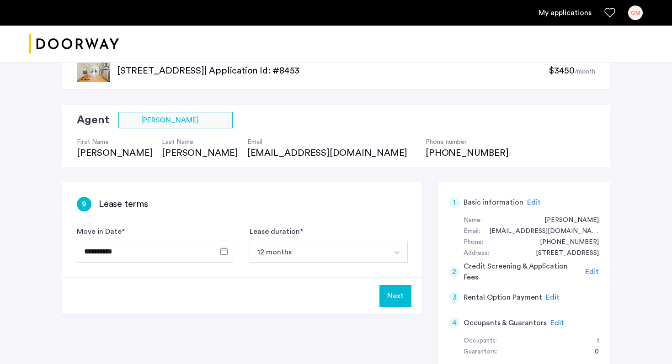
click at [393, 294] on button "Next" at bounding box center [396, 296] width 32 height 22
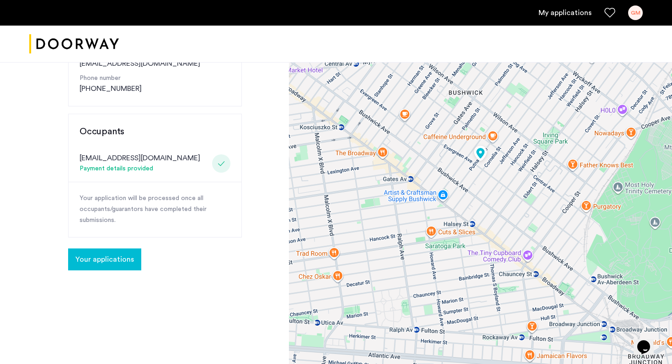
scroll to position [177, 0]
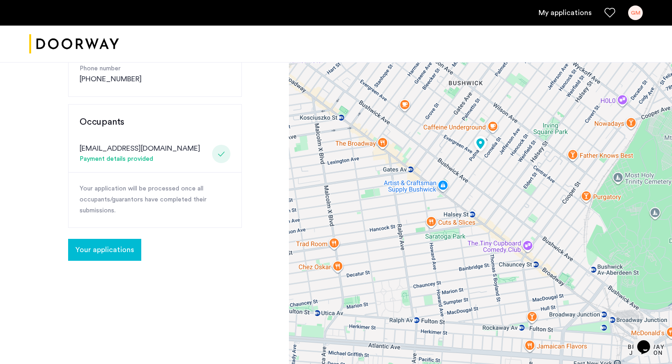
click at [123, 247] on span "Your applications" at bounding box center [104, 250] width 59 height 11
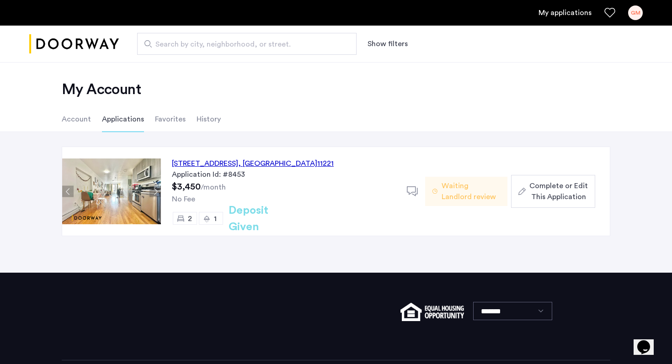
drag, startPoint x: 352, startPoint y: 159, endPoint x: 172, endPoint y: 163, distance: 180.2
click at [172, 163] on div "[STREET_ADDRESS] Application Id: #8453 $3,450 /month No Fee 2 1 Deposit Given" at bounding box center [284, 191] width 246 height 89
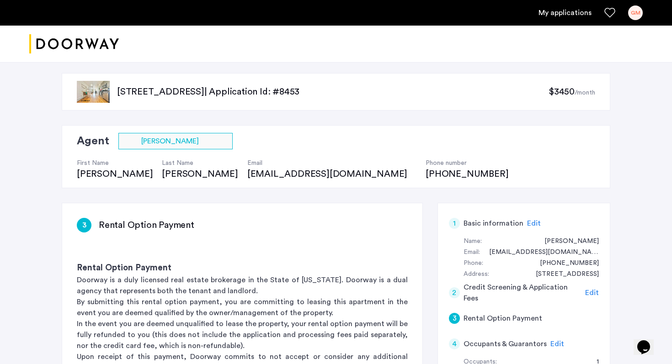
drag, startPoint x: 117, startPoint y: 91, endPoint x: 206, endPoint y: 96, distance: 89.3
click at [206, 96] on div "[STREET_ADDRESS] | Application Id: #8453 $3450 /month" at bounding box center [336, 91] width 549 height 37
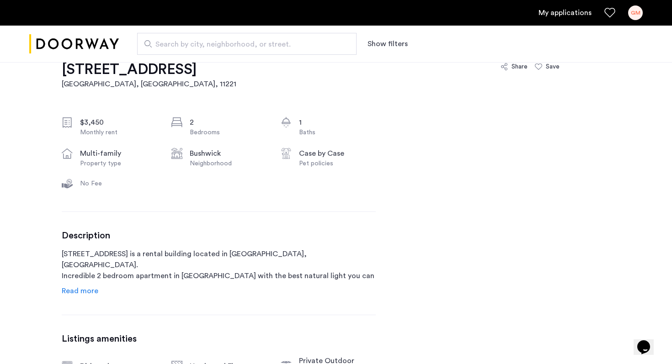
scroll to position [311, 0]
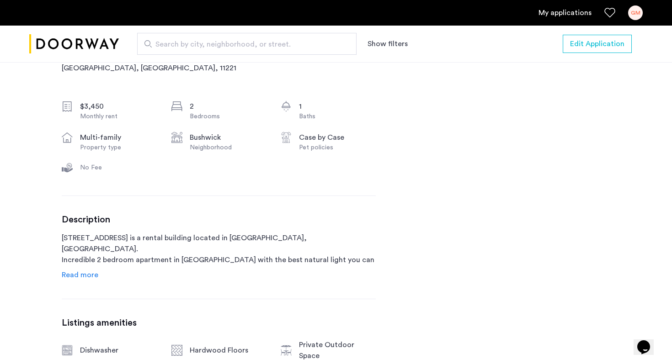
click at [89, 276] on span "Read more" at bounding box center [80, 275] width 37 height 7
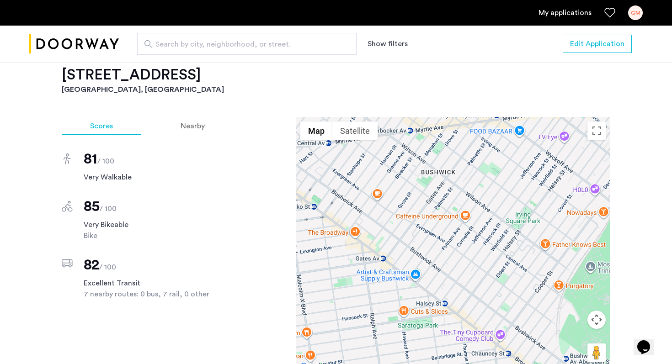
scroll to position [780, 0]
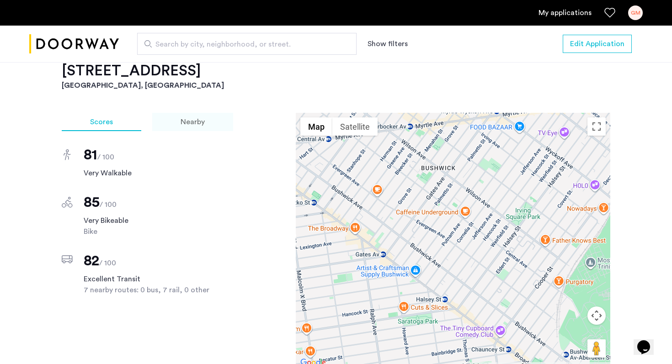
click at [200, 123] on span "Nearby" at bounding box center [193, 121] width 24 height 7
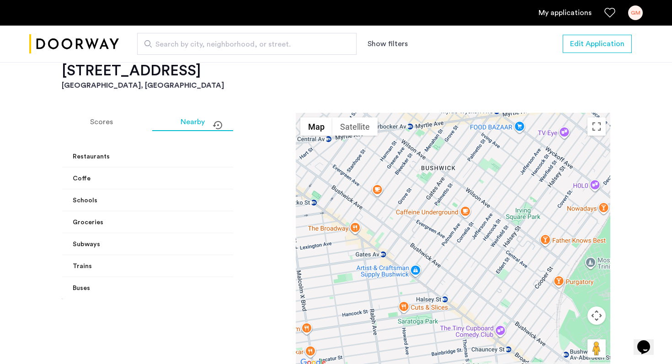
click at [203, 177] on mat-panel-title "Coffe" at bounding box center [170, 179] width 195 height 10
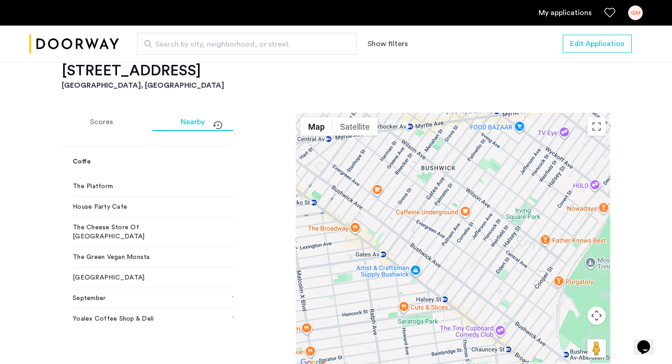
scroll to position [24, 0]
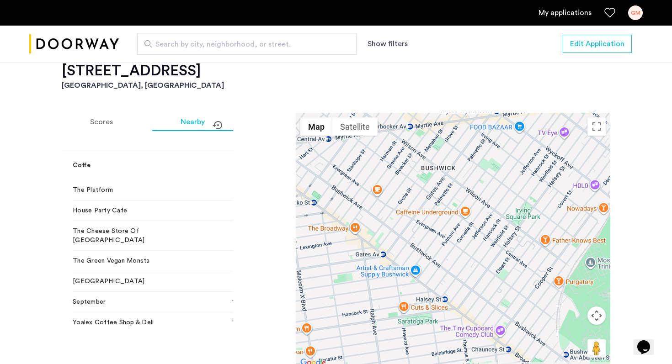
click at [134, 191] on span "The Platform" at bounding box center [143, 190] width 140 height 9
click at [101, 192] on span "The Platform" at bounding box center [143, 190] width 140 height 9
drag, startPoint x: 117, startPoint y: 244, endPoint x: 69, endPoint y: 234, distance: 49.2
click at [69, 234] on div "The Platform 3 min walk House Party Cafe 3 min walk The Cheese Store Of [GEOGRA…" at bounding box center [176, 291] width 228 height 222
copy span "The Cheese Store Of [GEOGRAPHIC_DATA]"
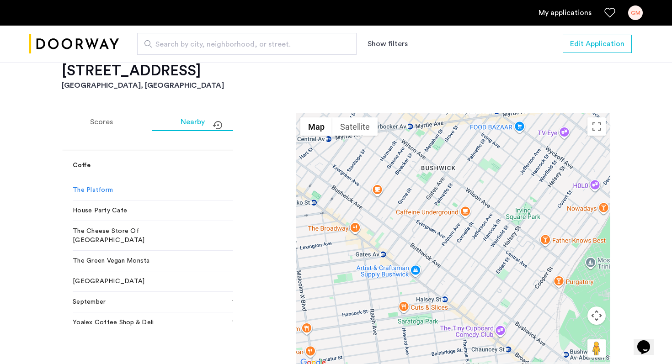
drag, startPoint x: 152, startPoint y: 262, endPoint x: 89, endPoint y: 268, distance: 63.4
click at [89, 201] on div "The Green Vegan Monsta 6 min walk" at bounding box center [176, 190] width 206 height 21
drag, startPoint x: 111, startPoint y: 191, endPoint x: 71, endPoint y: 190, distance: 39.8
click at [71, 190] on div "The Platform 3 min walk House Party Cafe 3 min walk The Cheese Store Of [GEOGRA…" at bounding box center [176, 291] width 228 height 222
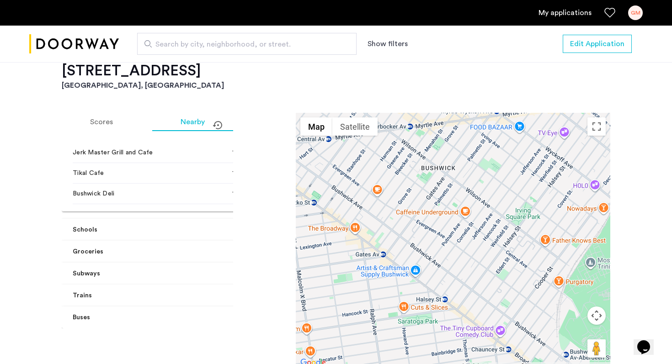
scroll to position [214, 0]
click at [204, 231] on mat-panel-title "Schools" at bounding box center [170, 231] width 195 height 10
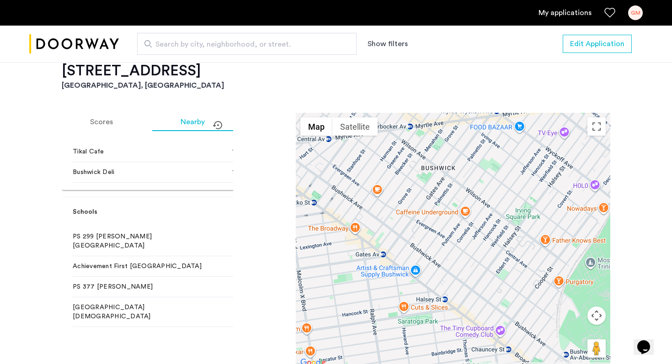
click at [216, 213] on span "Schools" at bounding box center [174, 213] width 203 height 10
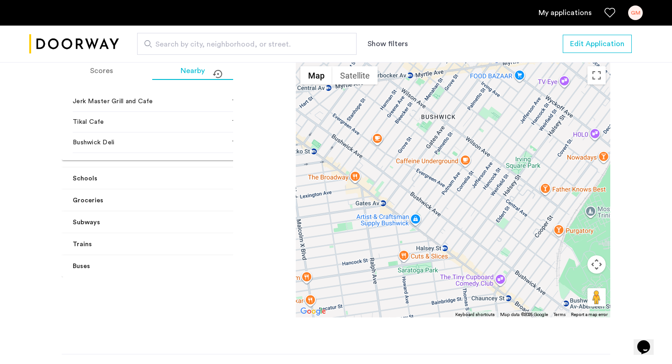
scroll to position [832, 0]
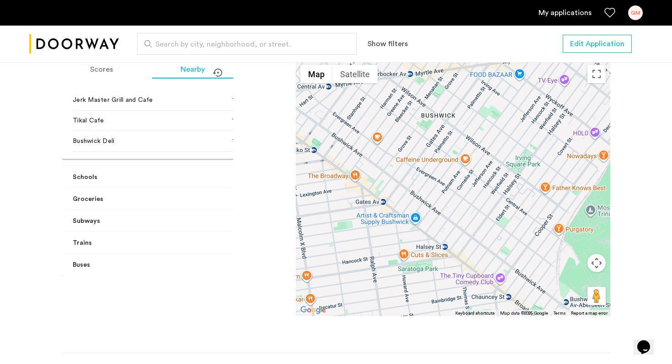
click at [216, 205] on mat-expansion-panel-header "Groceries" at bounding box center [176, 199] width 228 height 22
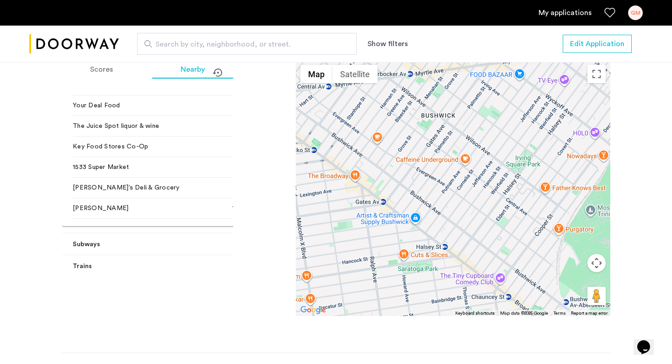
scroll to position [459, 0]
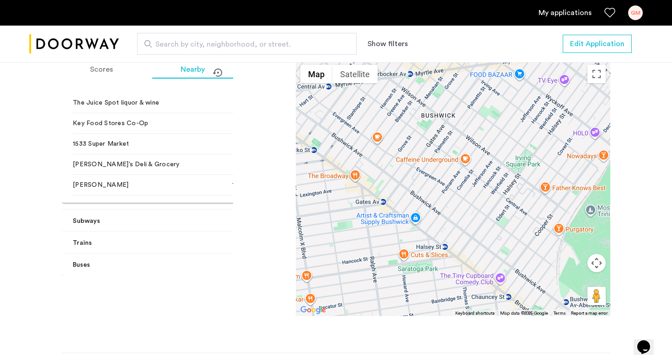
click at [214, 226] on span "Subways" at bounding box center [174, 222] width 203 height 10
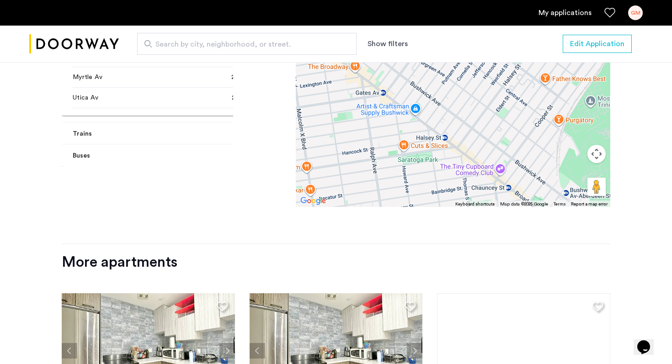
scroll to position [843, 0]
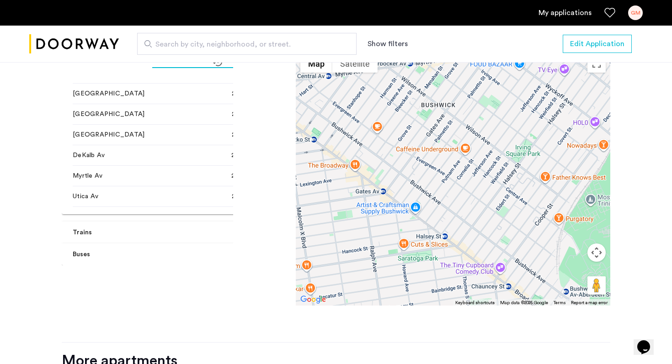
click at [275, 233] on span at bounding box center [277, 233] width 4 height 10
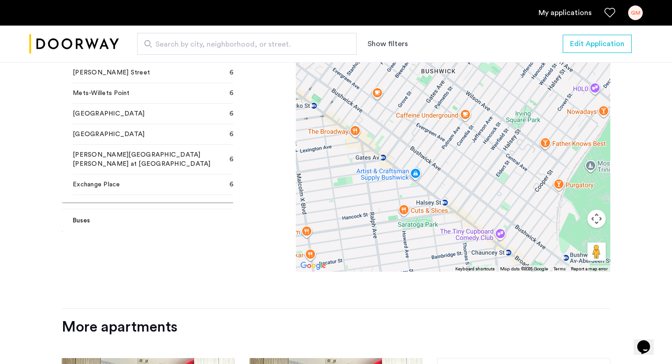
scroll to position [884, 0]
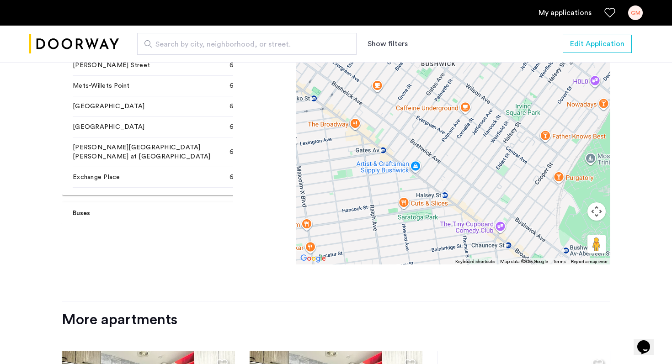
click at [220, 220] on mat-expansion-panel-header "Buses" at bounding box center [176, 214] width 228 height 22
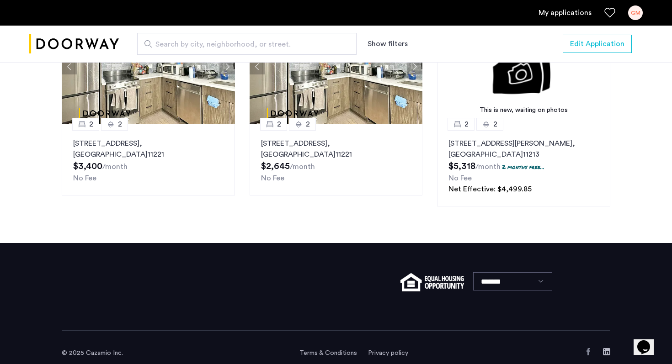
scroll to position [1238, 0]
